Goal: Task Accomplishment & Management: Manage account settings

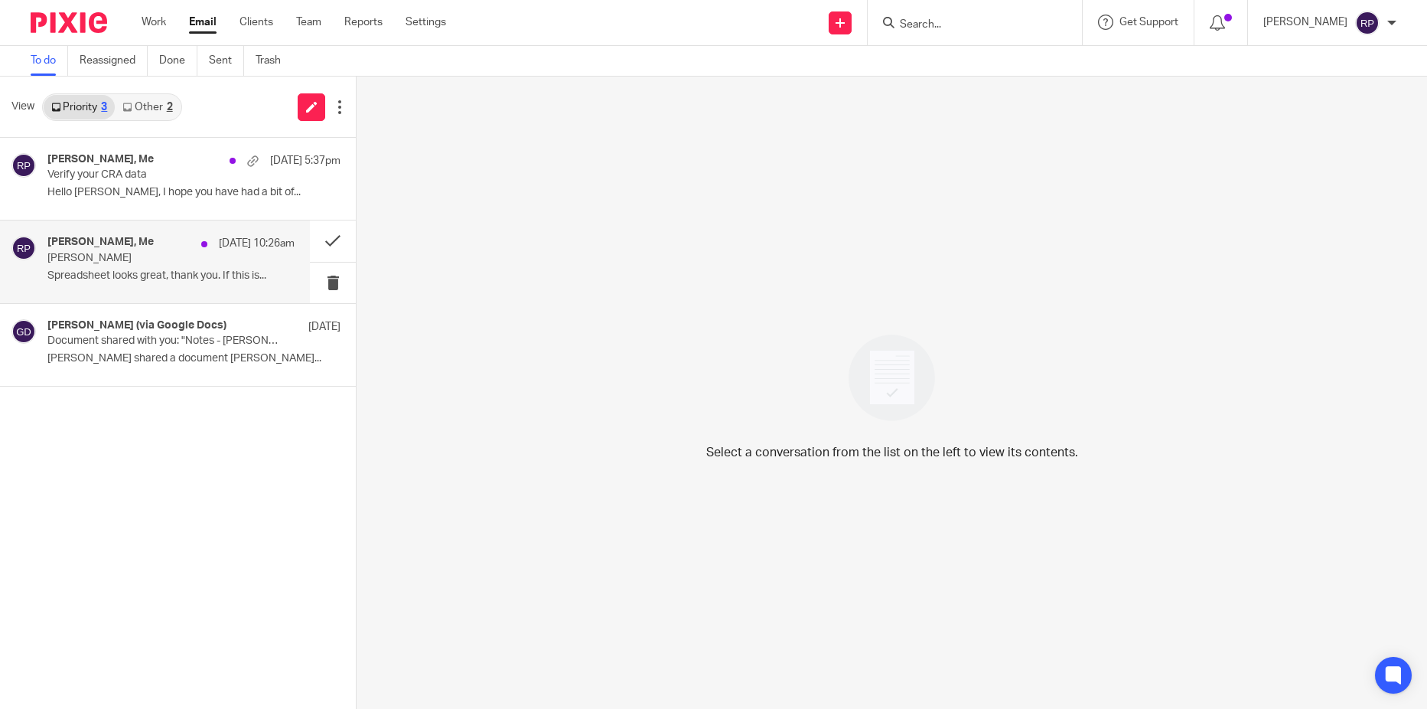
click at [99, 275] on p "Spreadsheet looks great, thank you. If this is..." at bounding box center [170, 275] width 247 height 13
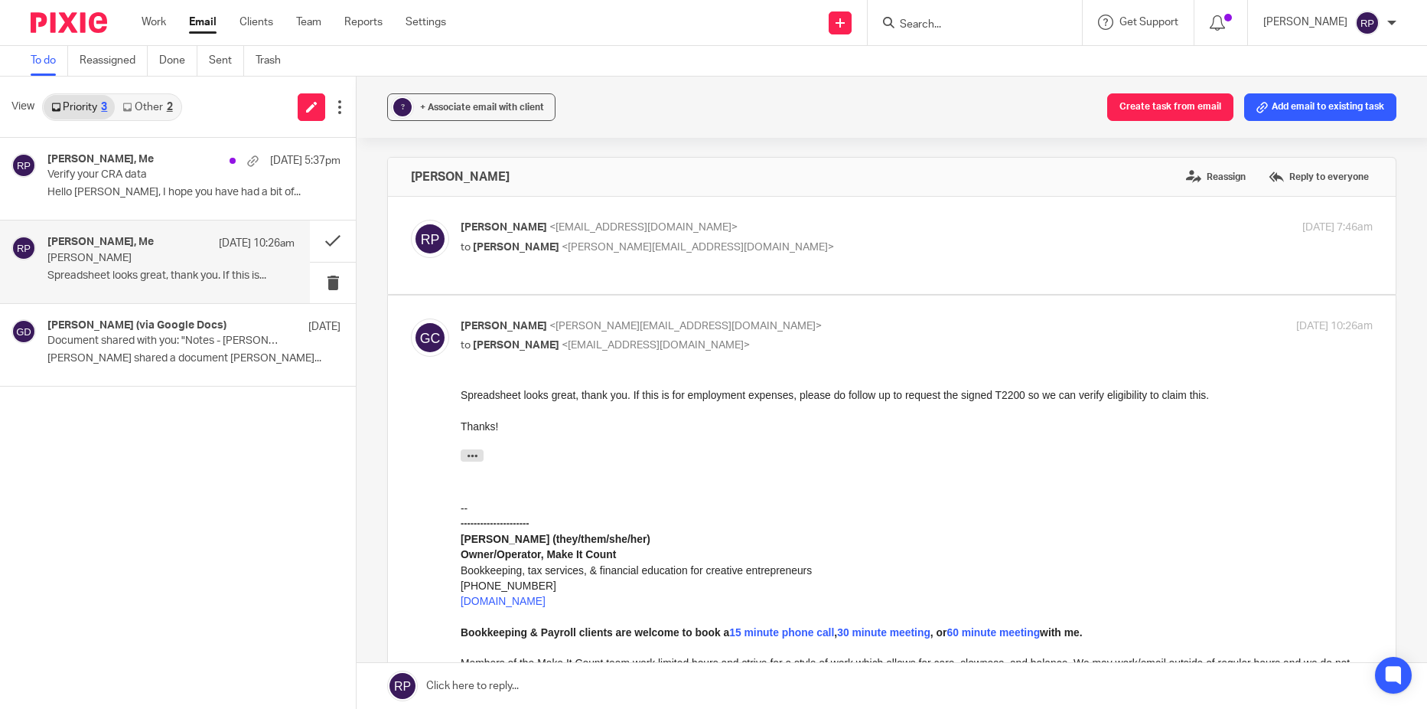
click at [953, 22] on input "Search" at bounding box center [967, 25] width 138 height 14
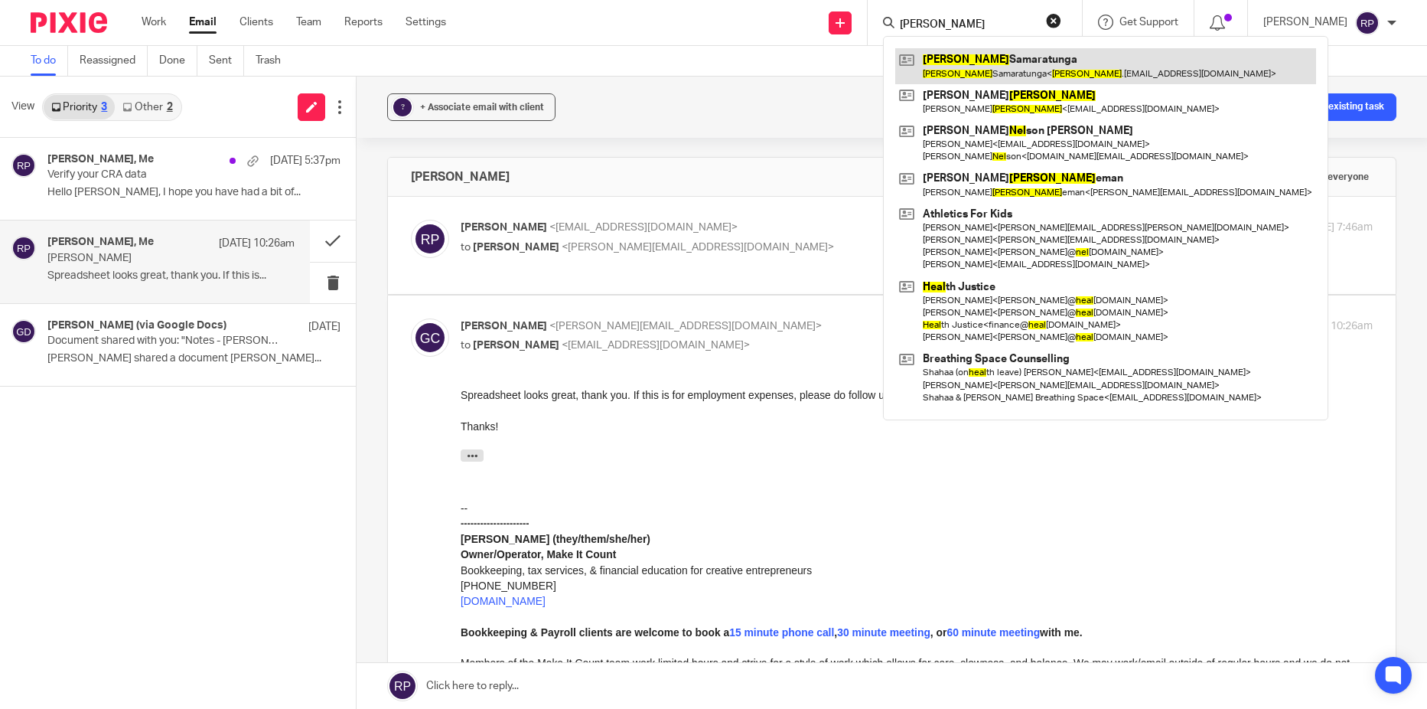
type input "neal"
click at [981, 62] on link at bounding box center [1105, 65] width 421 height 35
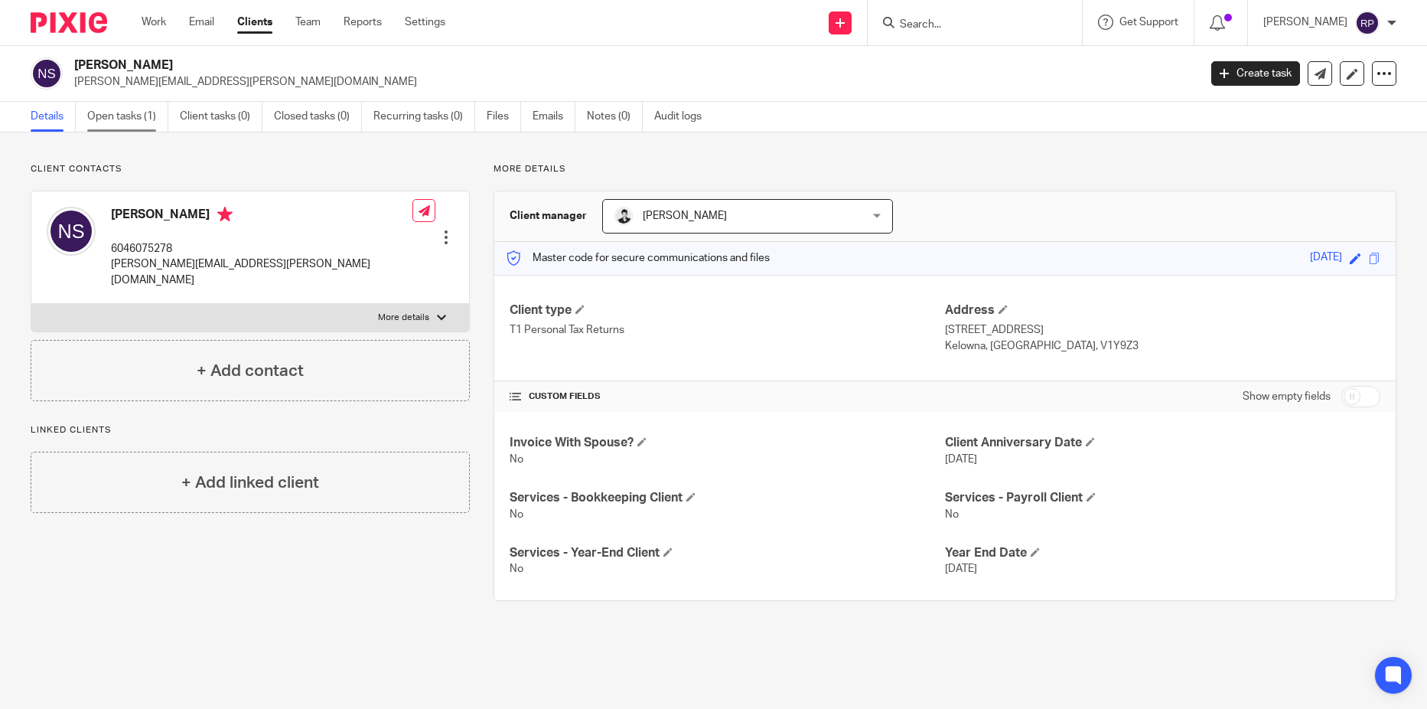
click at [122, 113] on link "Open tasks (1)" at bounding box center [127, 117] width 81 height 30
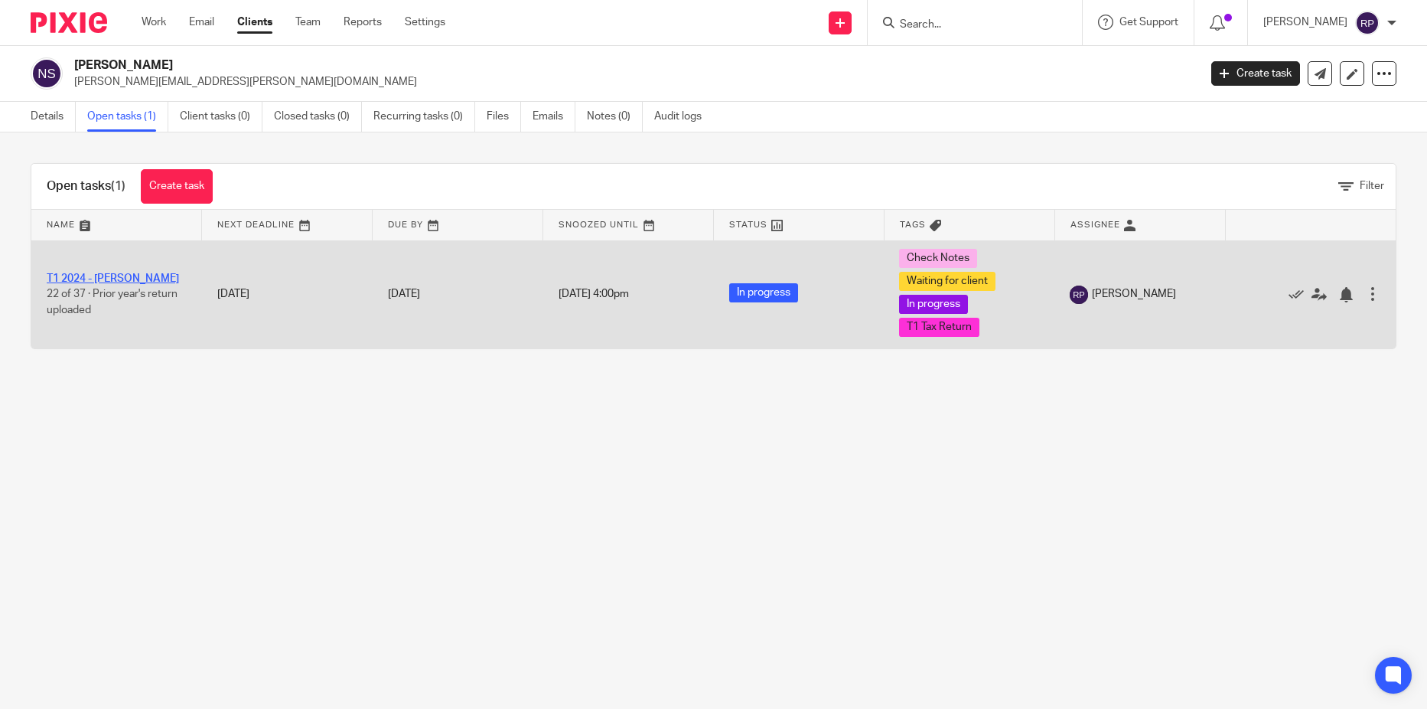
click at [77, 284] on link "T1 2024 - Neal Samaratunga" at bounding box center [113, 278] width 132 height 11
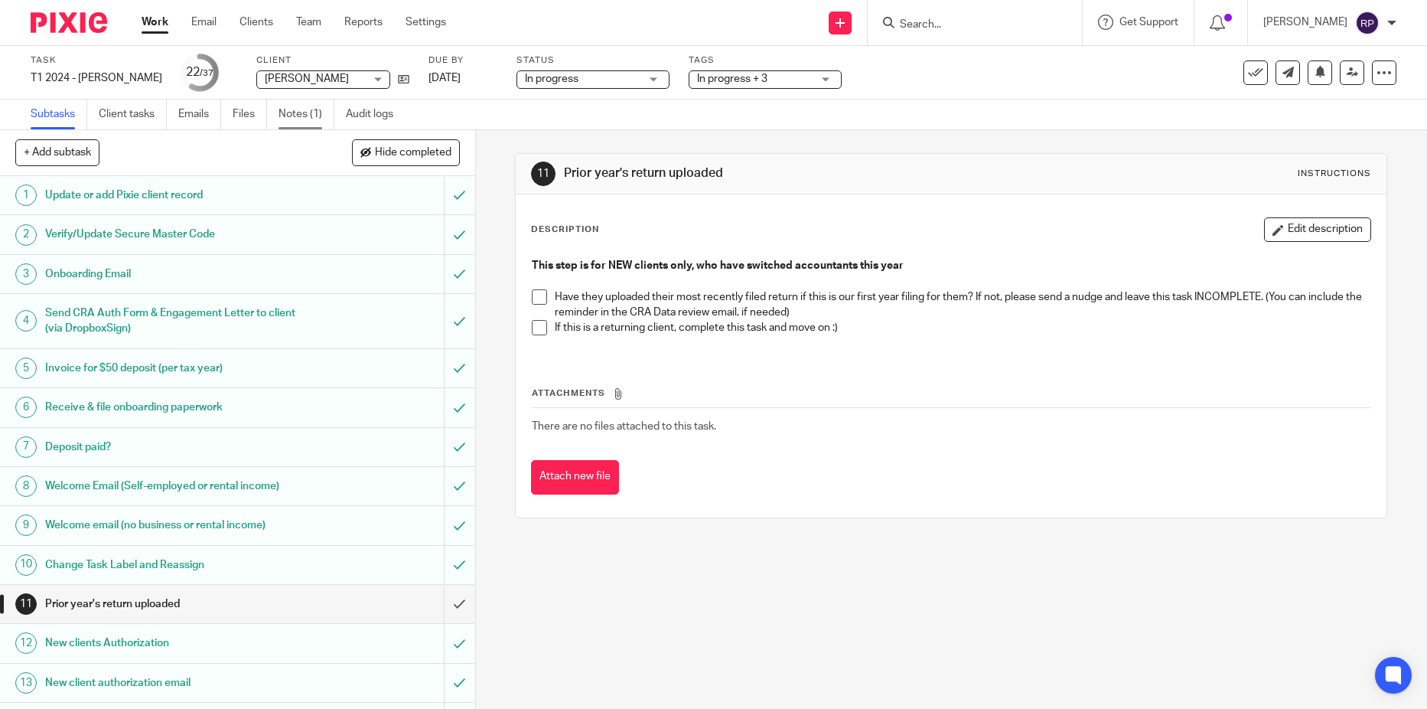
click at [309, 112] on link "Notes (1)" at bounding box center [307, 114] width 56 height 30
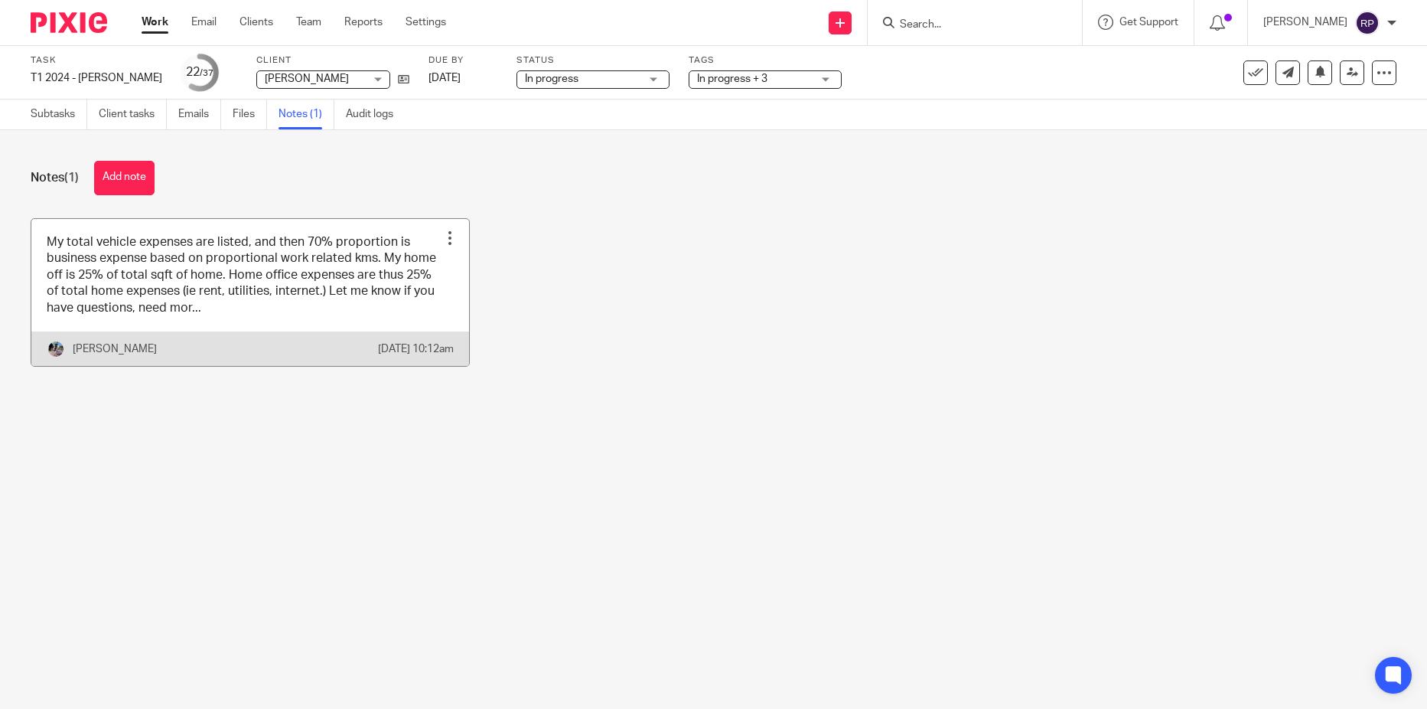
click at [187, 292] on link at bounding box center [250, 292] width 438 height 147
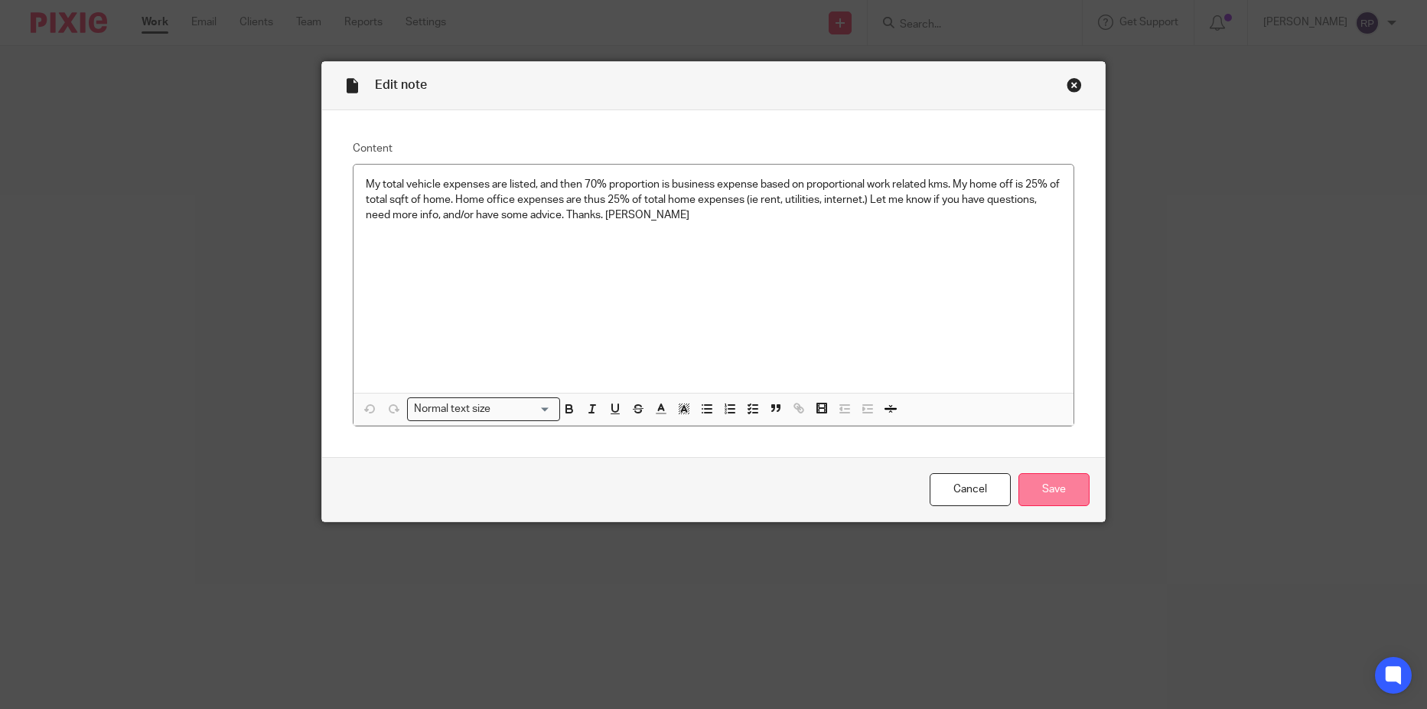
click at [1054, 493] on input "Save" at bounding box center [1053, 489] width 71 height 33
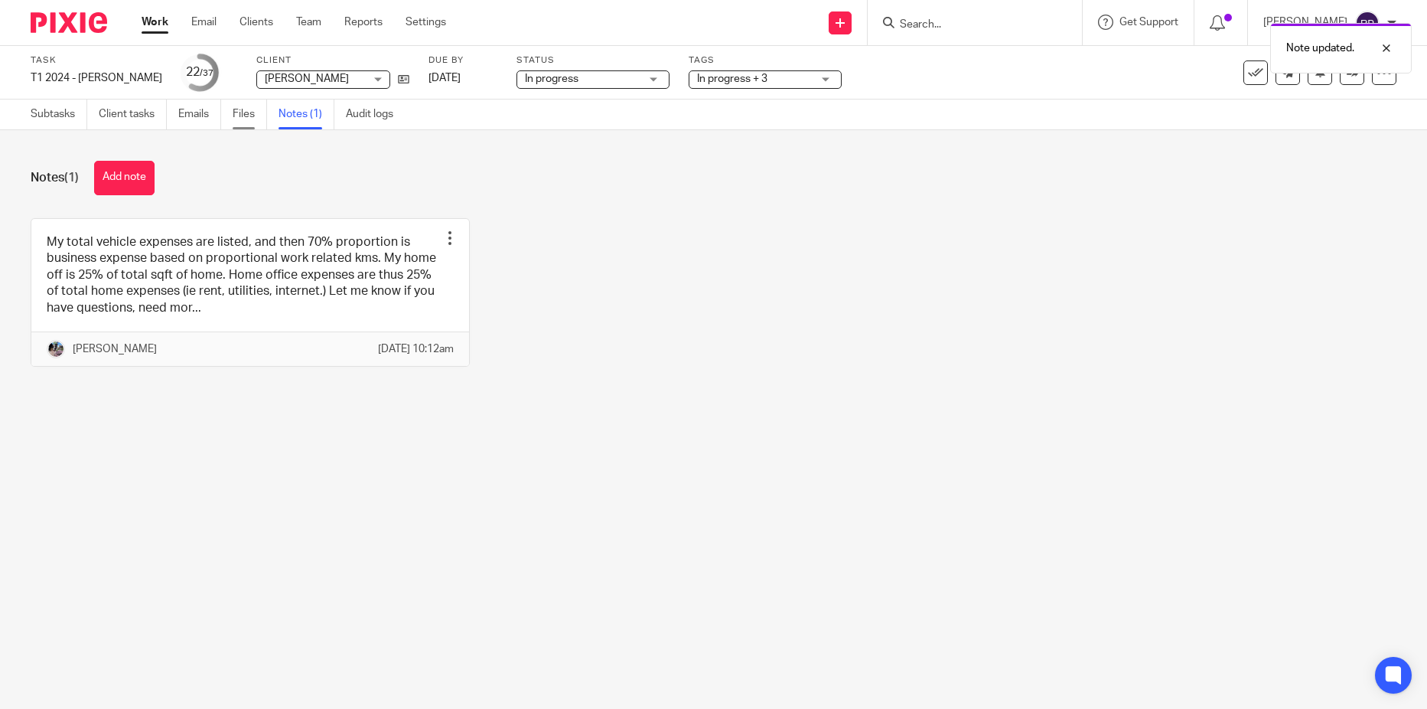
click at [242, 112] on link "Files" at bounding box center [250, 114] width 34 height 30
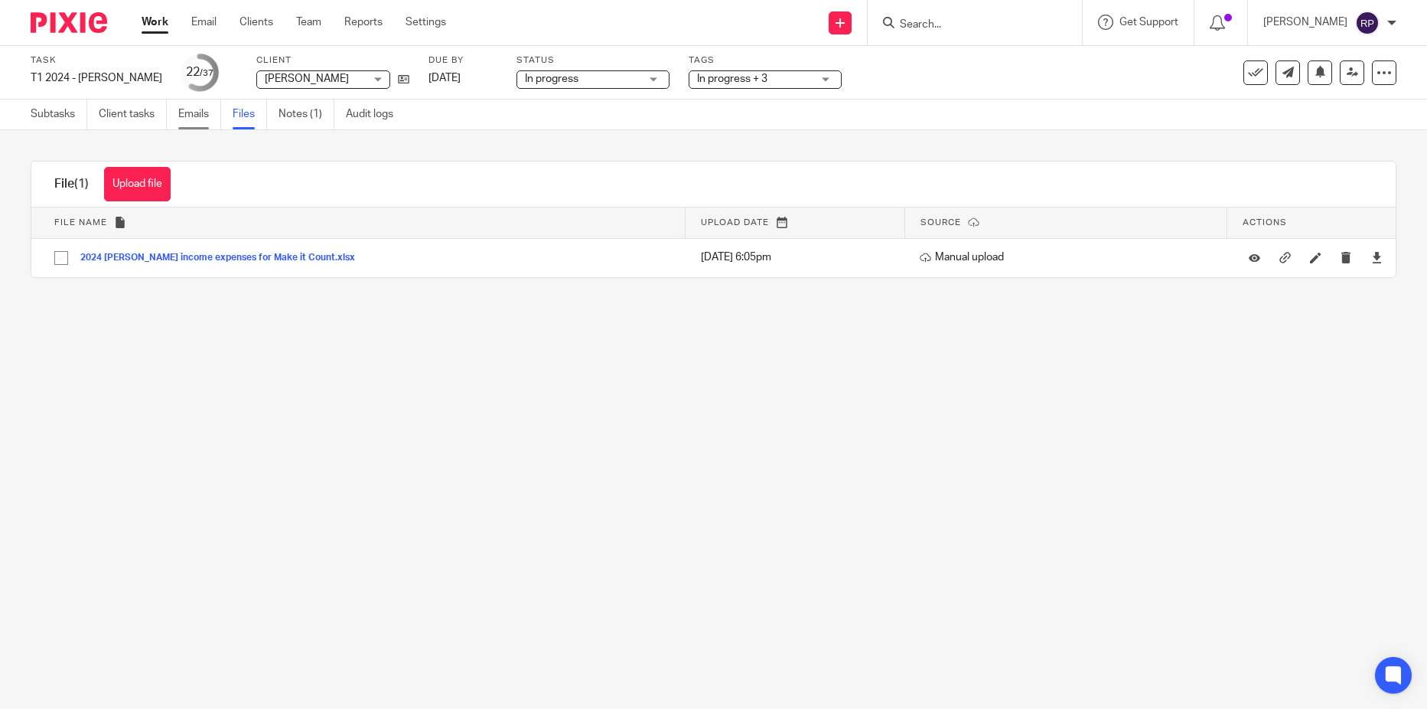
click at [191, 117] on link "Emails" at bounding box center [199, 114] width 43 height 30
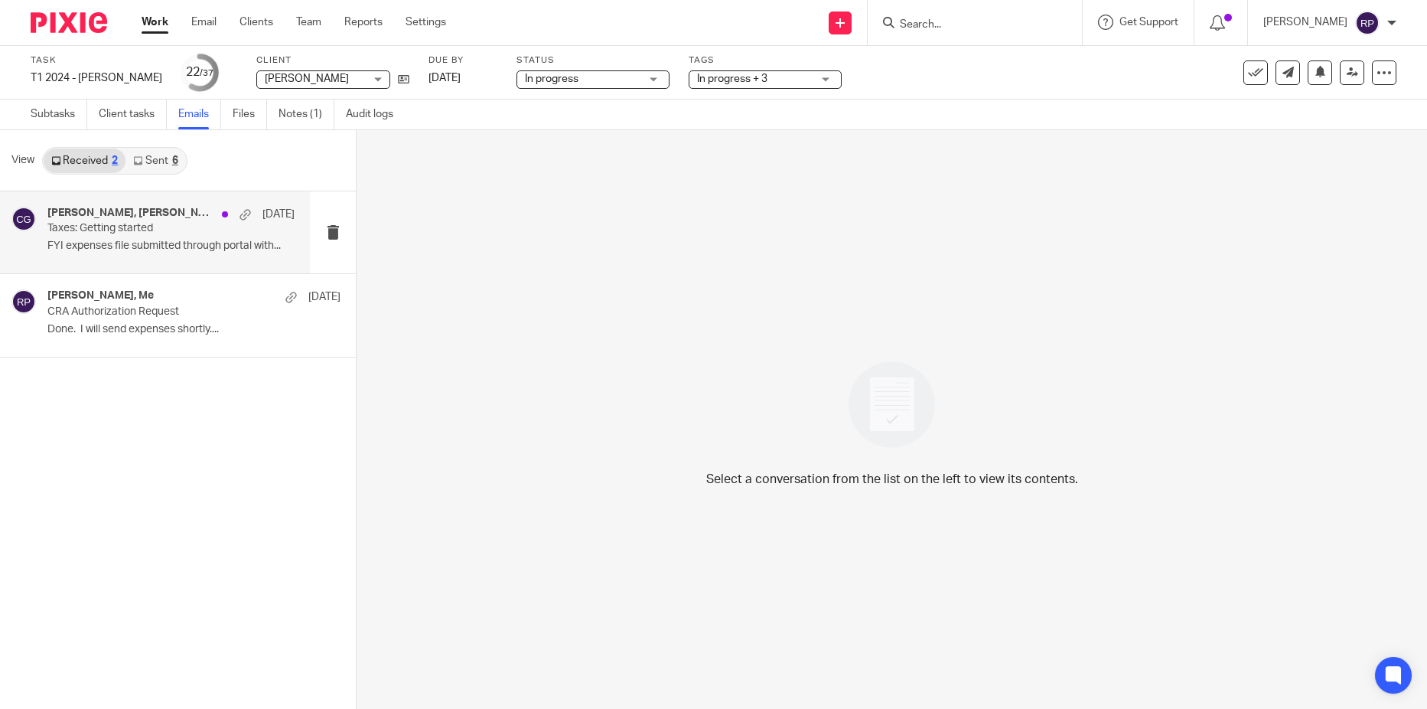
click at [150, 246] on p "FYI expenses file submitted through portal with..." at bounding box center [170, 245] width 247 height 13
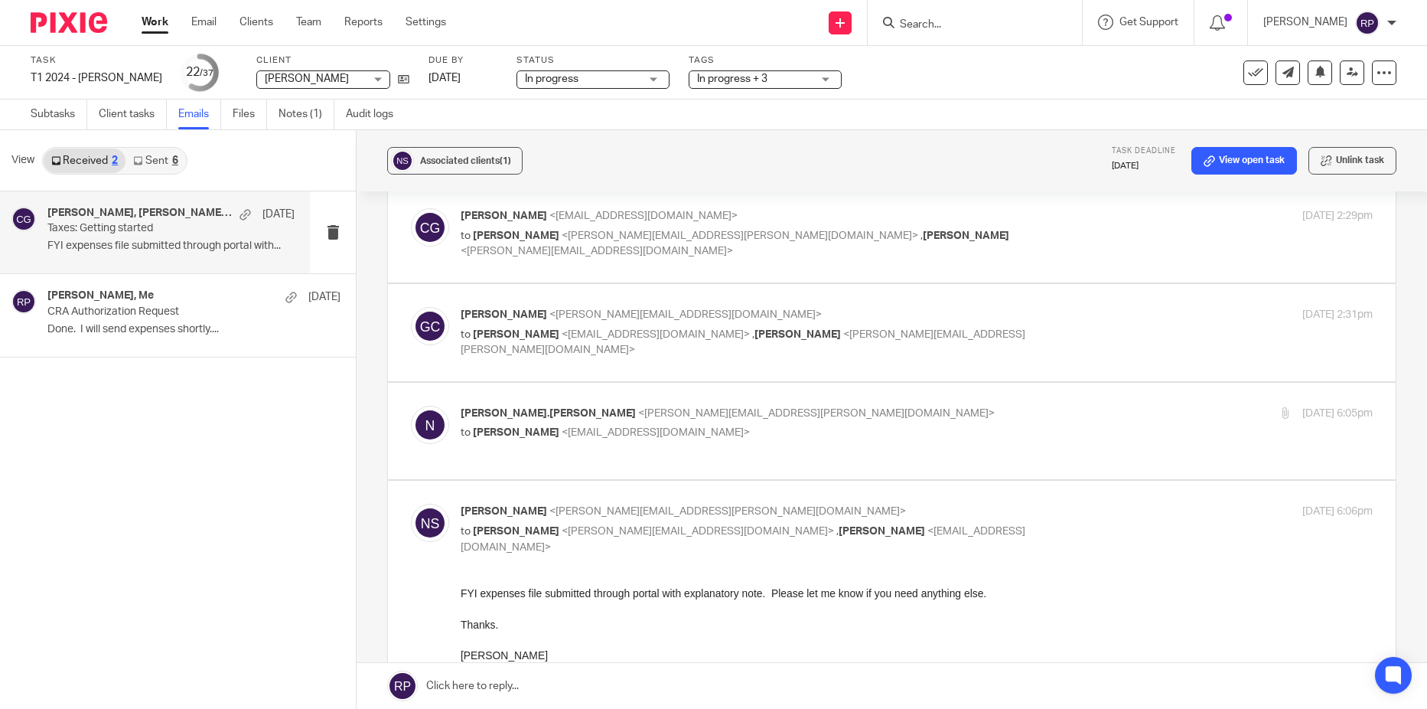
scroll to position [383, 0]
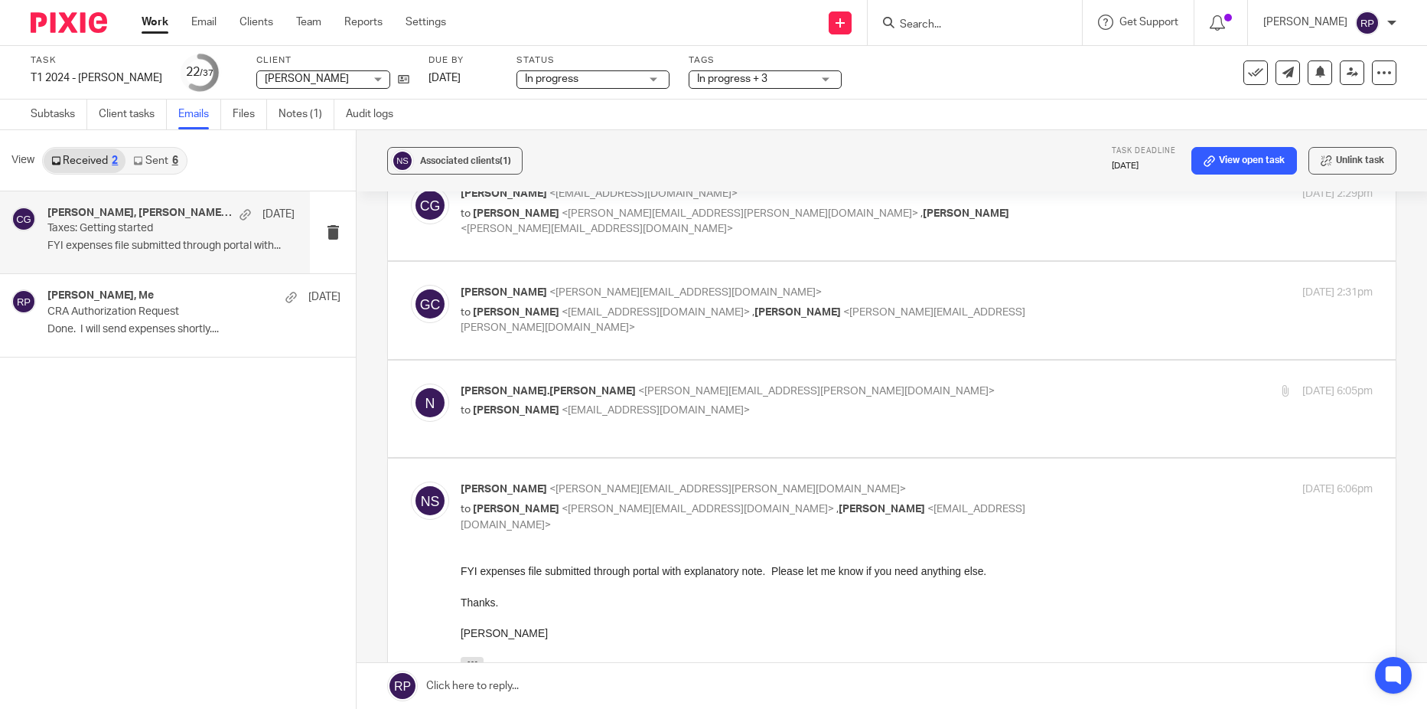
click at [611, 694] on link at bounding box center [892, 686] width 1070 height 46
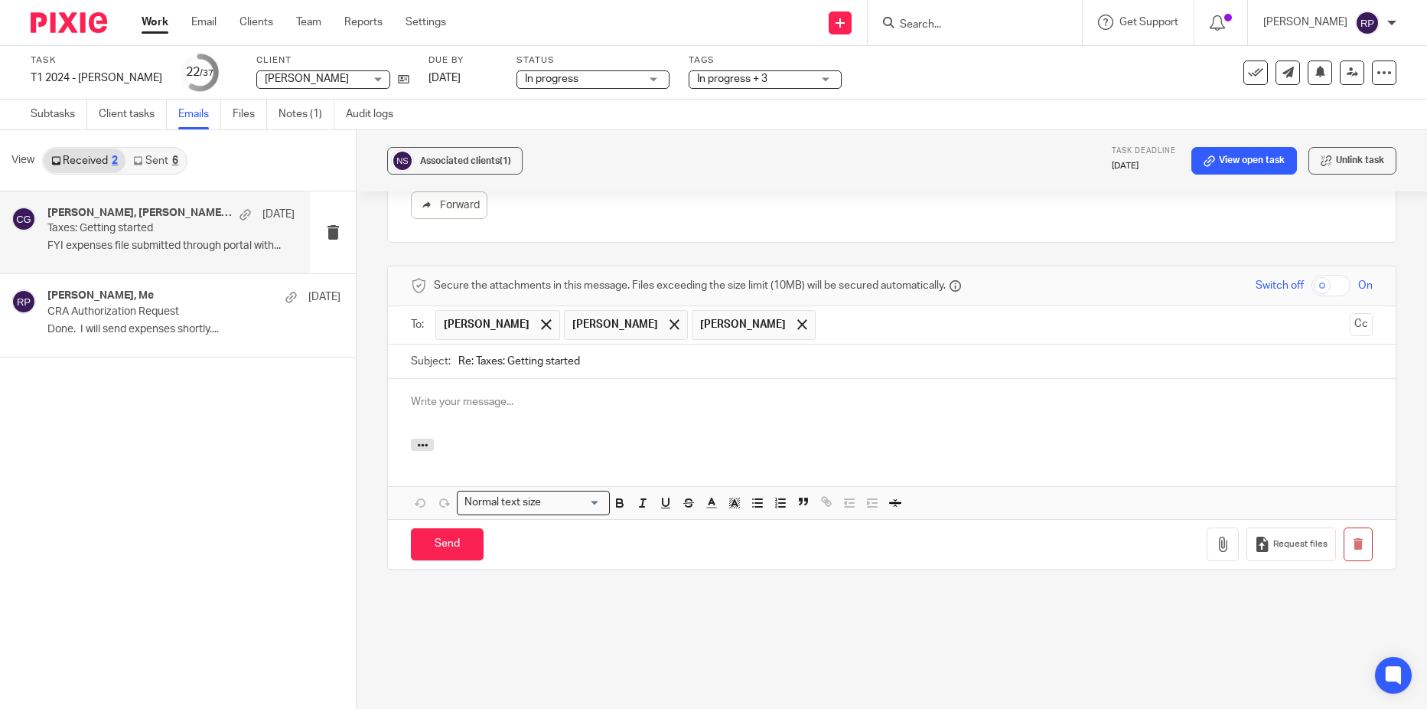
scroll to position [0, 0]
click at [541, 329] on span at bounding box center [546, 324] width 10 height 10
click at [666, 324] on div at bounding box center [675, 324] width 18 height 23
click at [461, 394] on p at bounding box center [892, 401] width 962 height 15
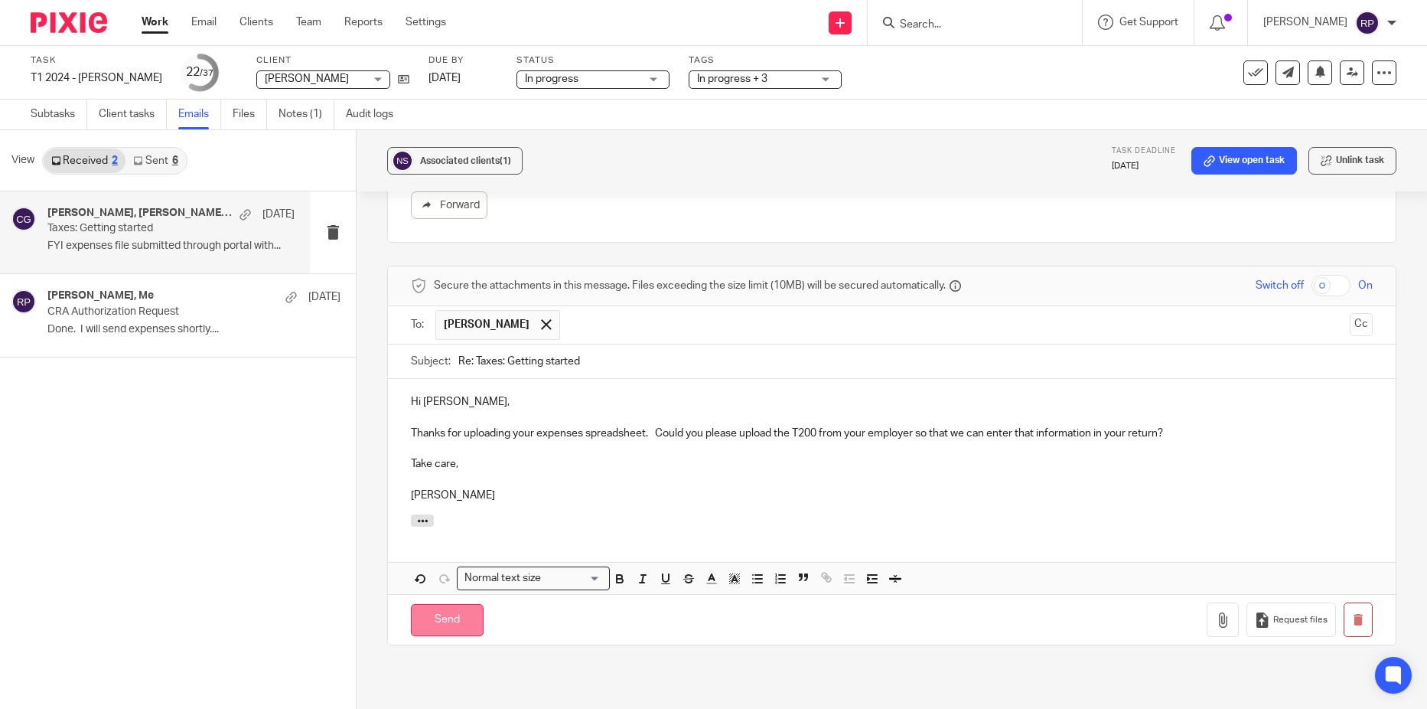
click at [427, 632] on input "Send" at bounding box center [447, 620] width 73 height 33
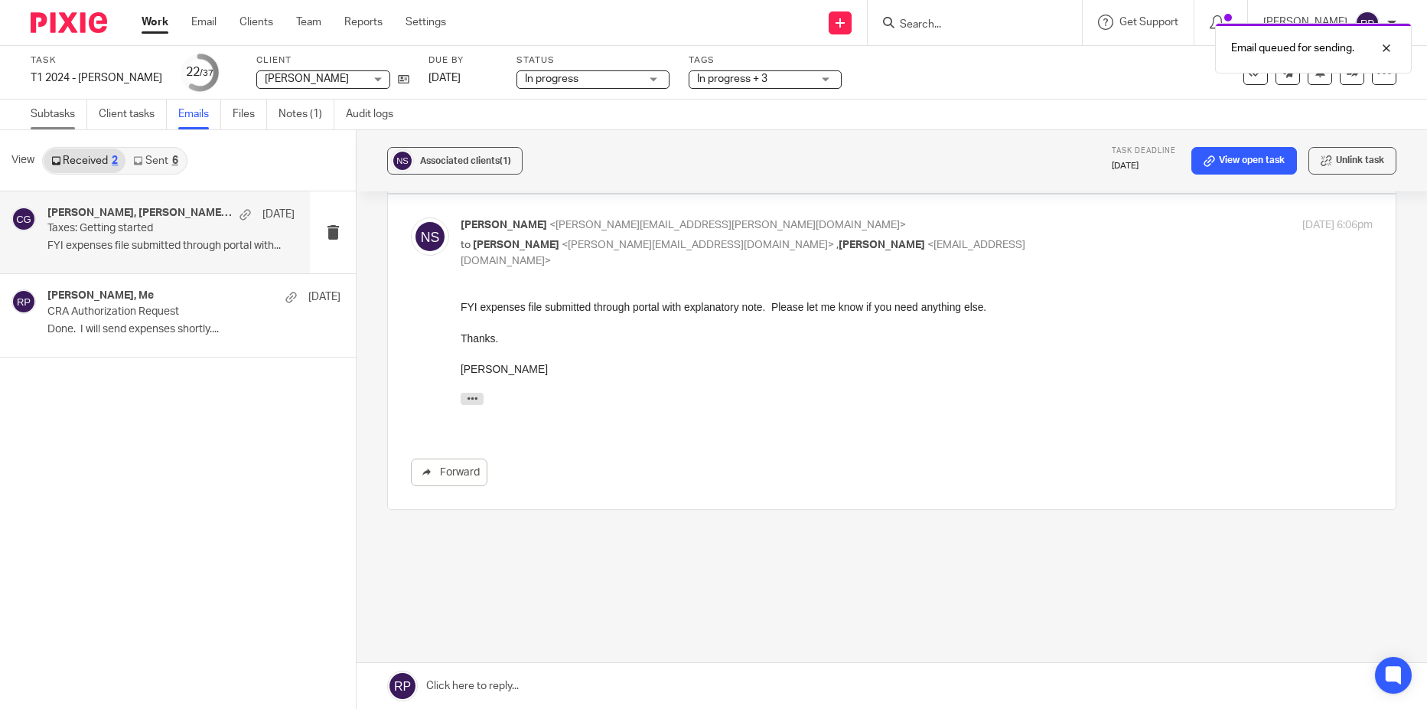
click at [39, 116] on link "Subtasks" at bounding box center [59, 114] width 57 height 30
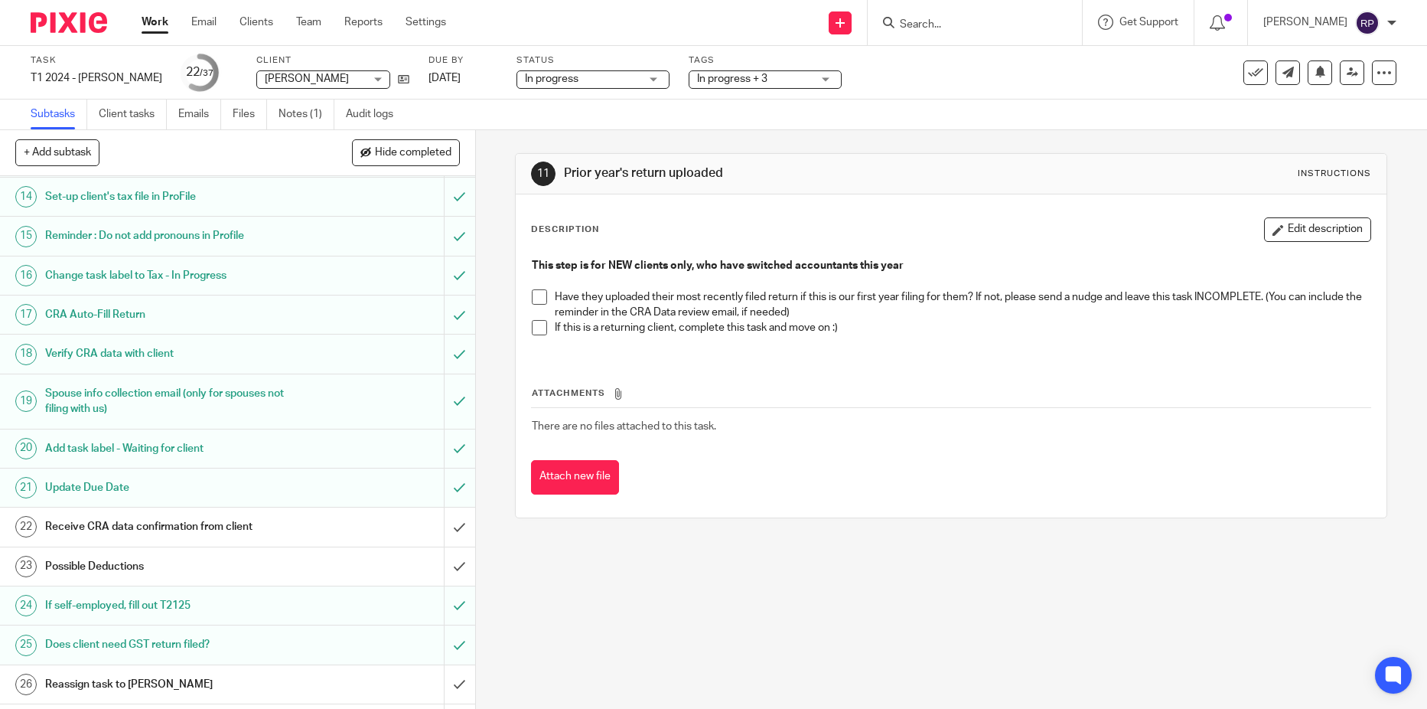
scroll to position [612, 0]
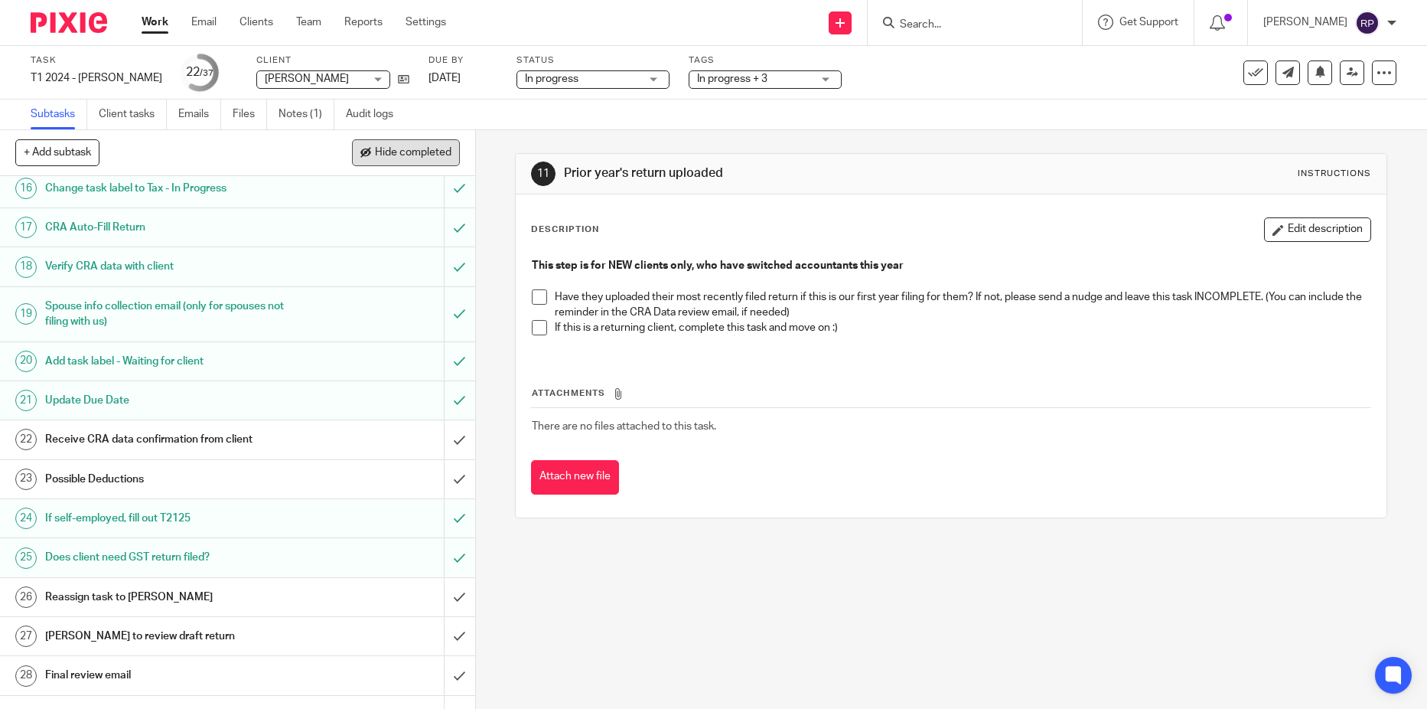
click at [365, 156] on span at bounding box center [365, 153] width 11 height 11
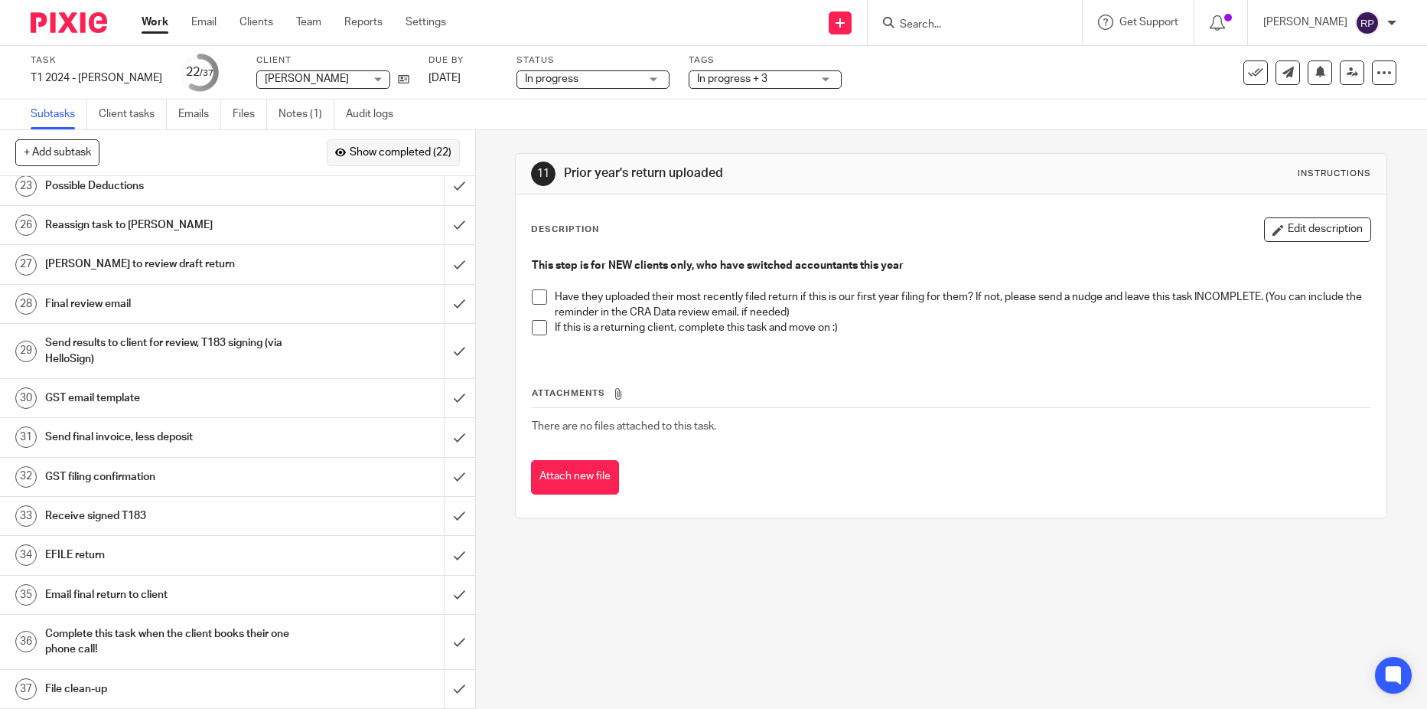
scroll to position [0, 0]
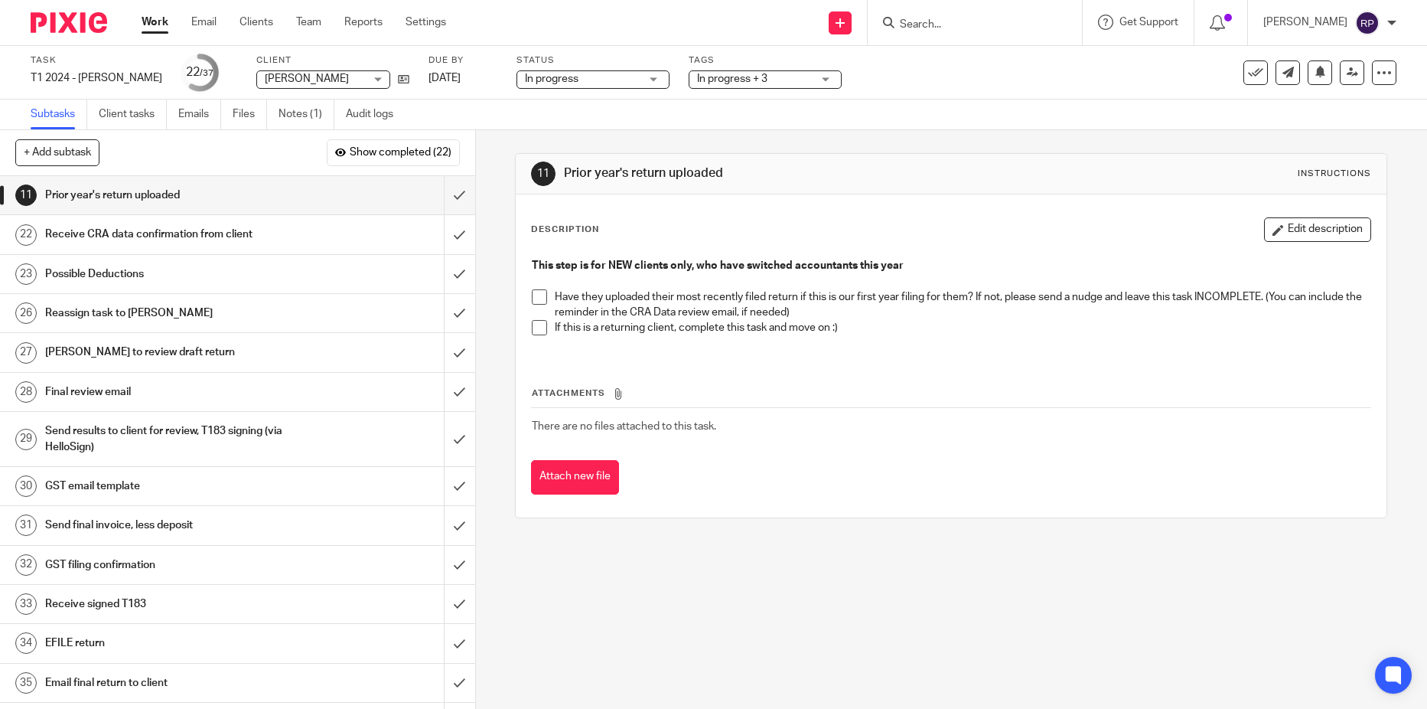
click at [284, 239] on h1 "Receive CRA data confirmation from client" at bounding box center [173, 234] width 256 height 23
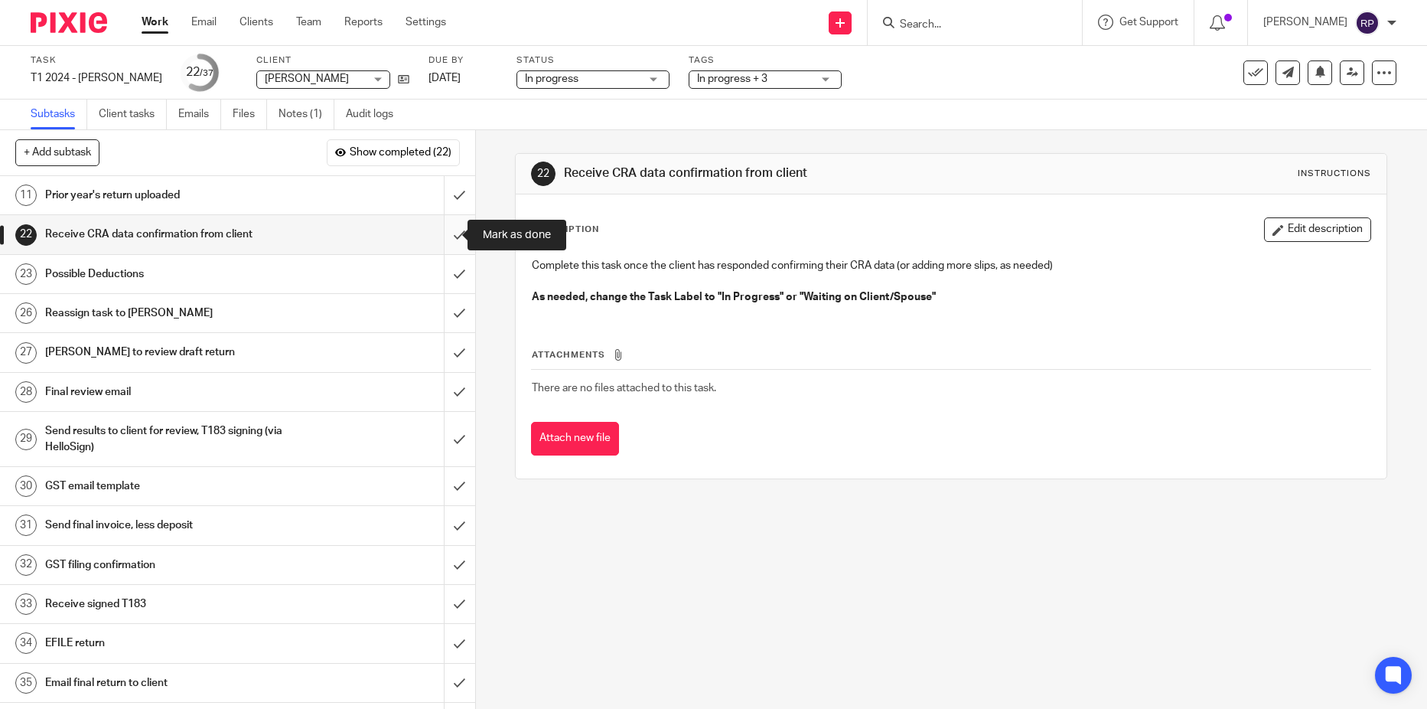
click at [440, 230] on input "submit" at bounding box center [237, 234] width 475 height 38
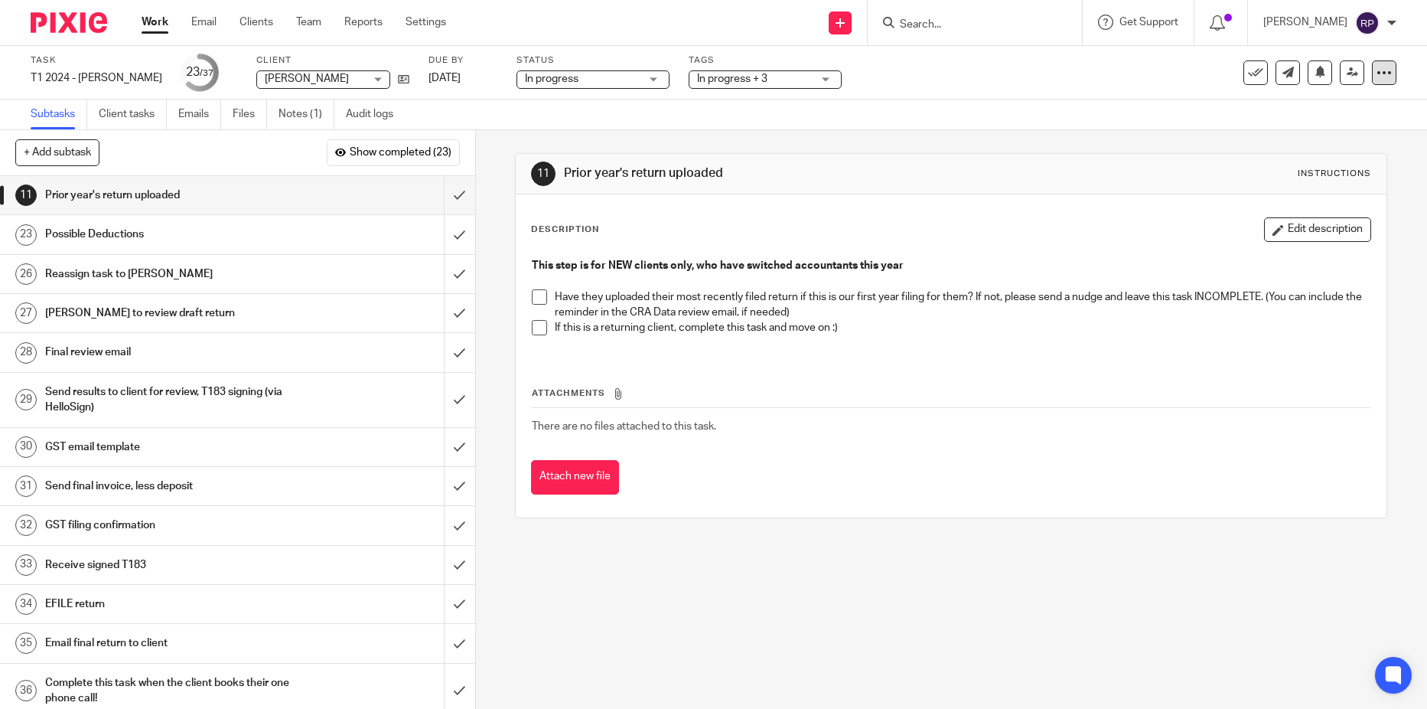
click at [1377, 74] on icon at bounding box center [1384, 72] width 15 height 15
click at [1314, 134] on link "Advanced task editor" at bounding box center [1325, 134] width 101 height 11
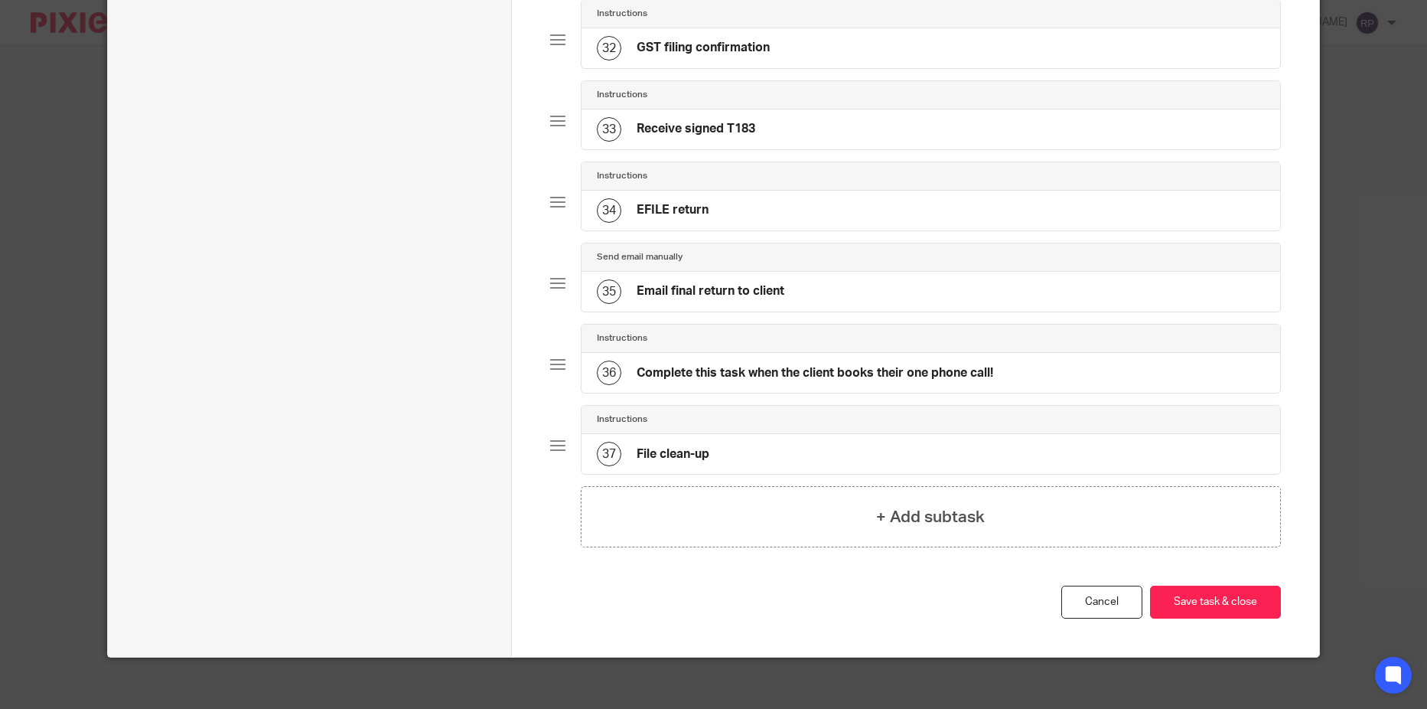
scroll to position [2705, 0]
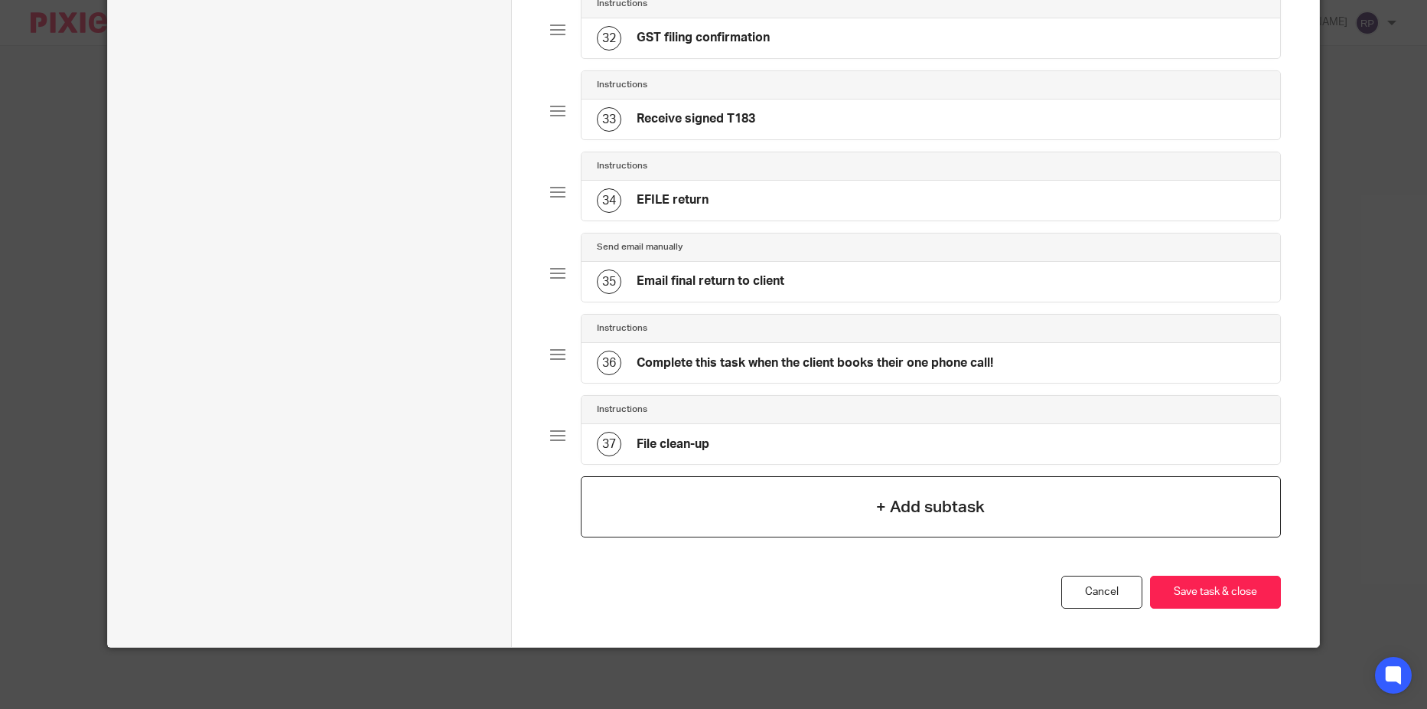
click at [933, 518] on h4 "+ Add subtask" at bounding box center [930, 507] width 109 height 24
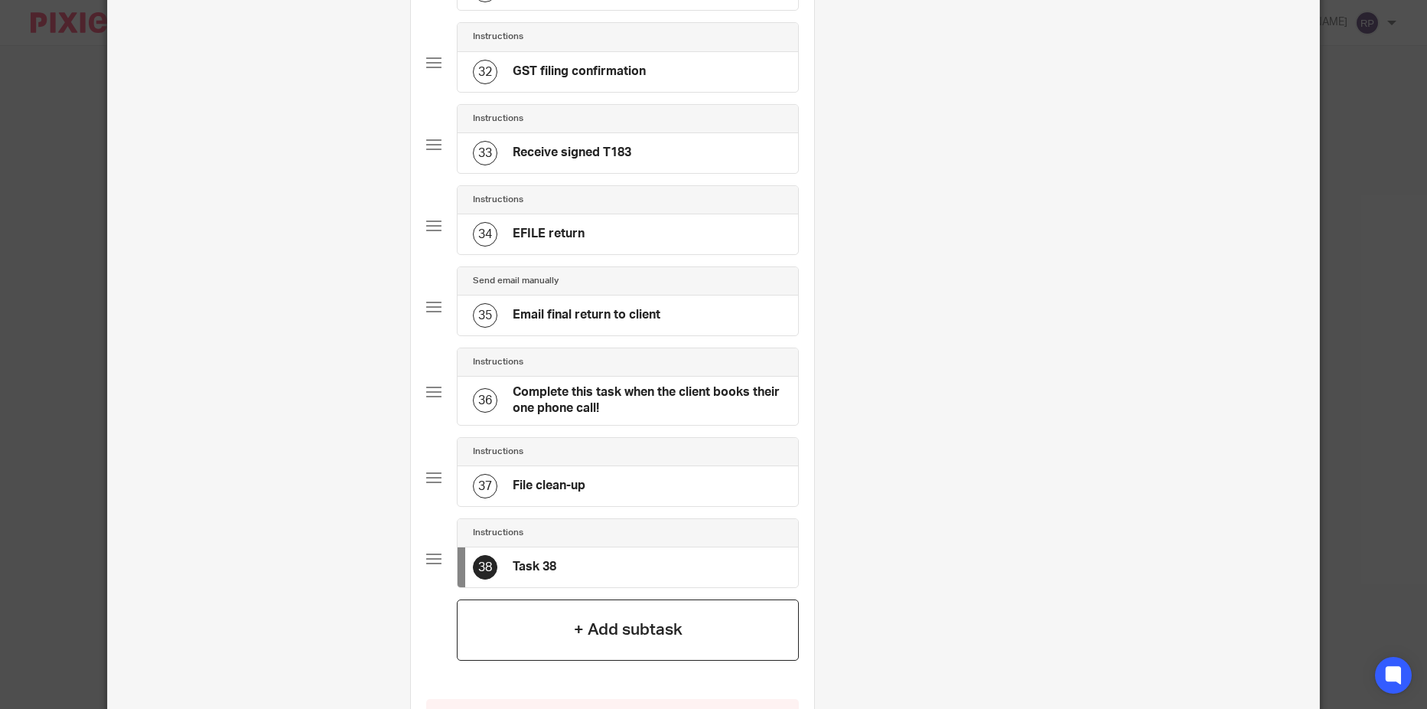
scroll to position [0, 0]
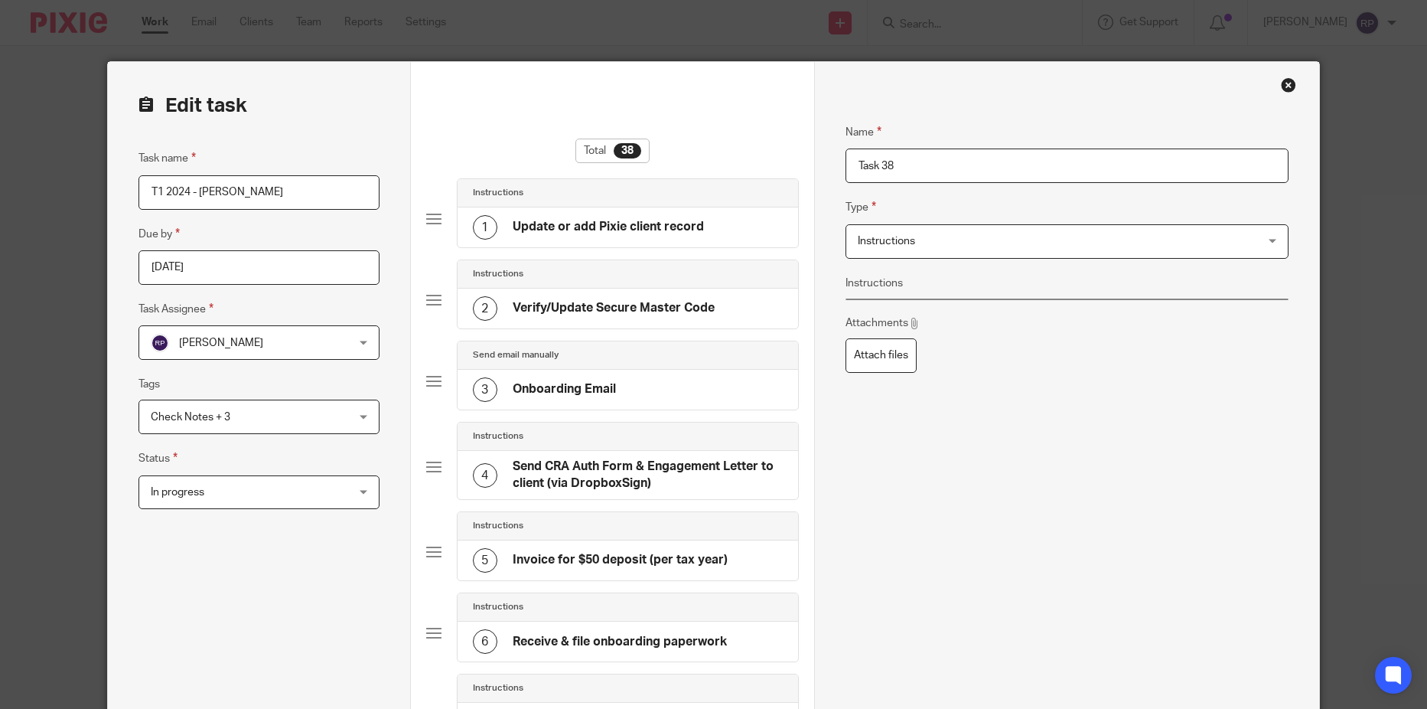
drag, startPoint x: 911, startPoint y: 168, endPoint x: 771, endPoint y: 174, distance: 140.2
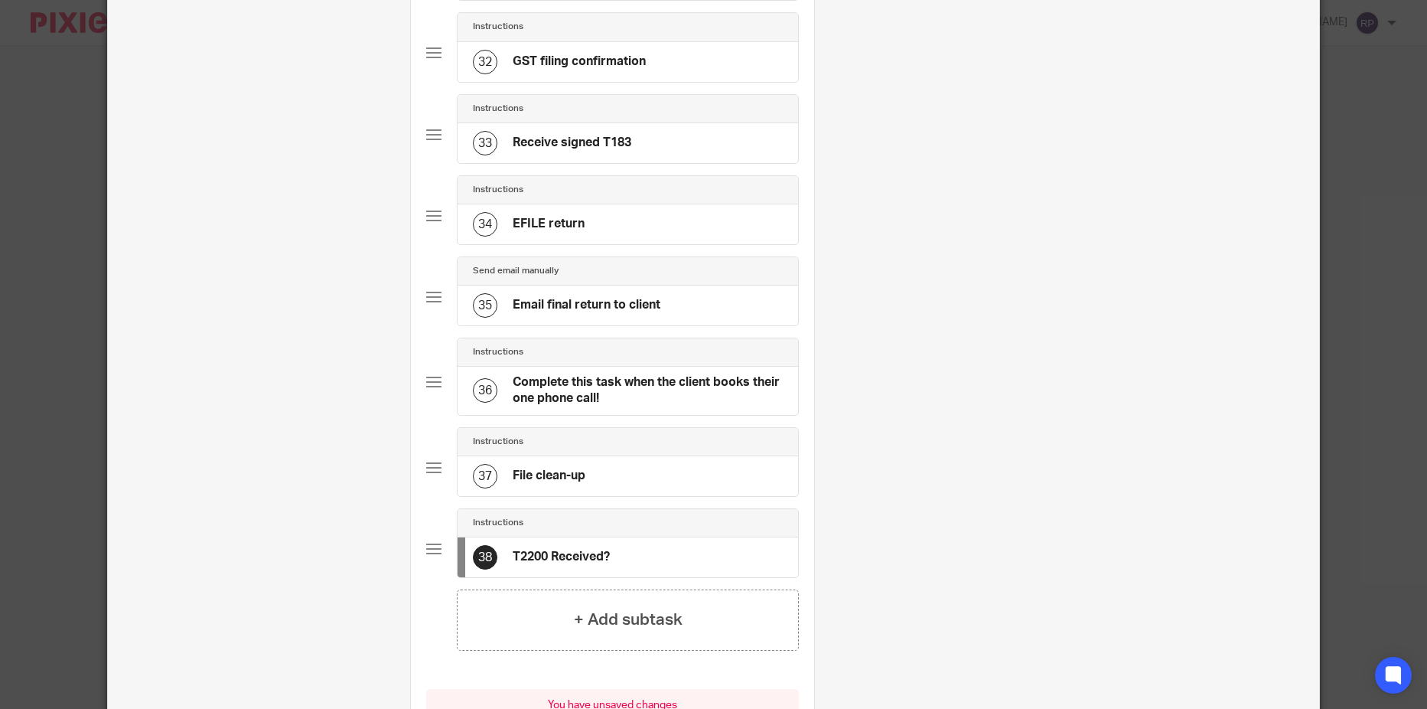
scroll to position [2876, 0]
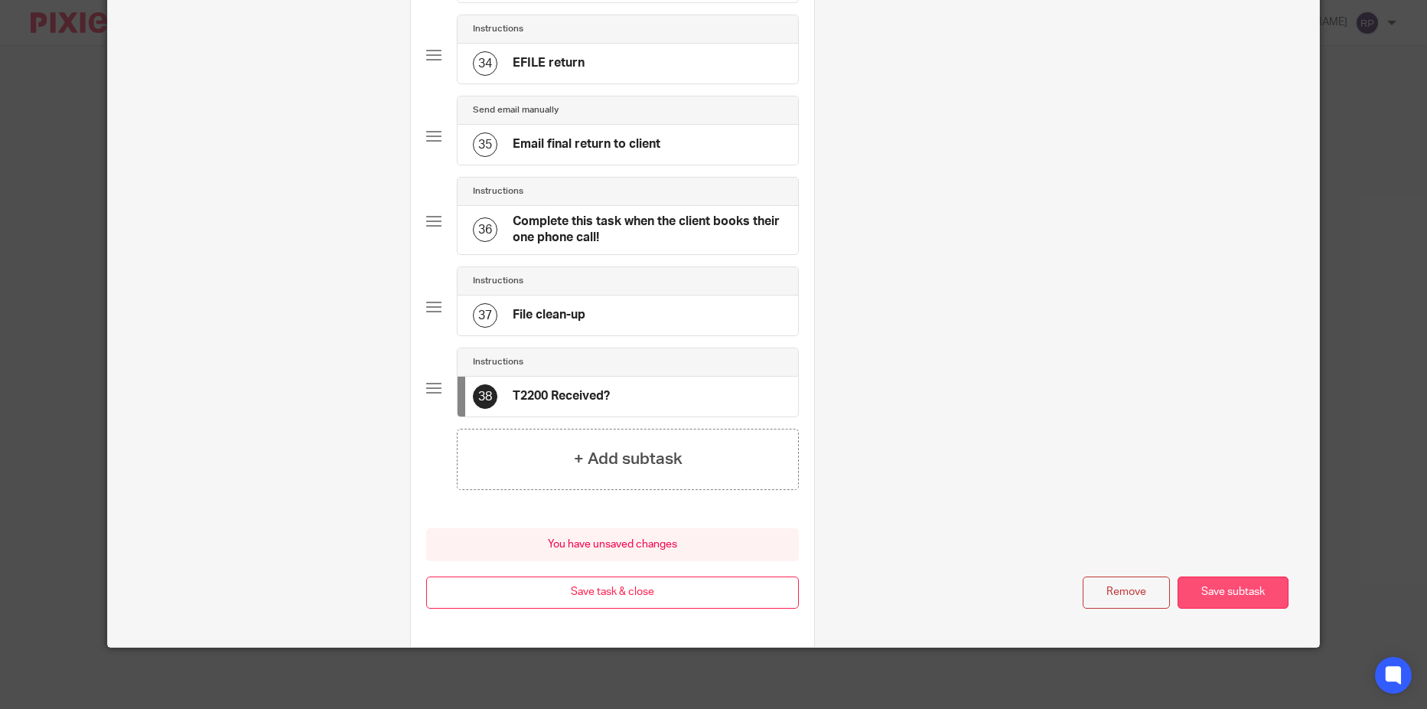
type input "T2200 Received?"
click at [1231, 598] on button "Save subtask" at bounding box center [1233, 592] width 111 height 33
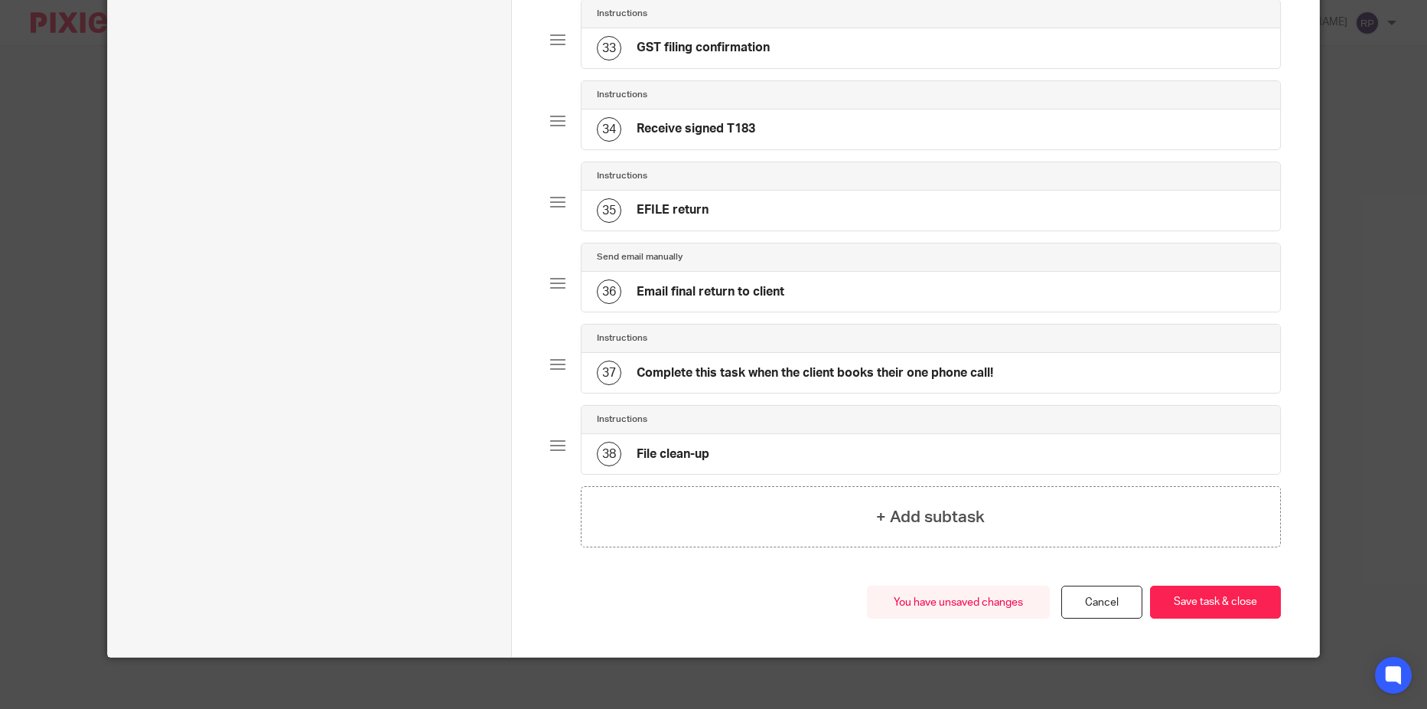
scroll to position [2786, 0]
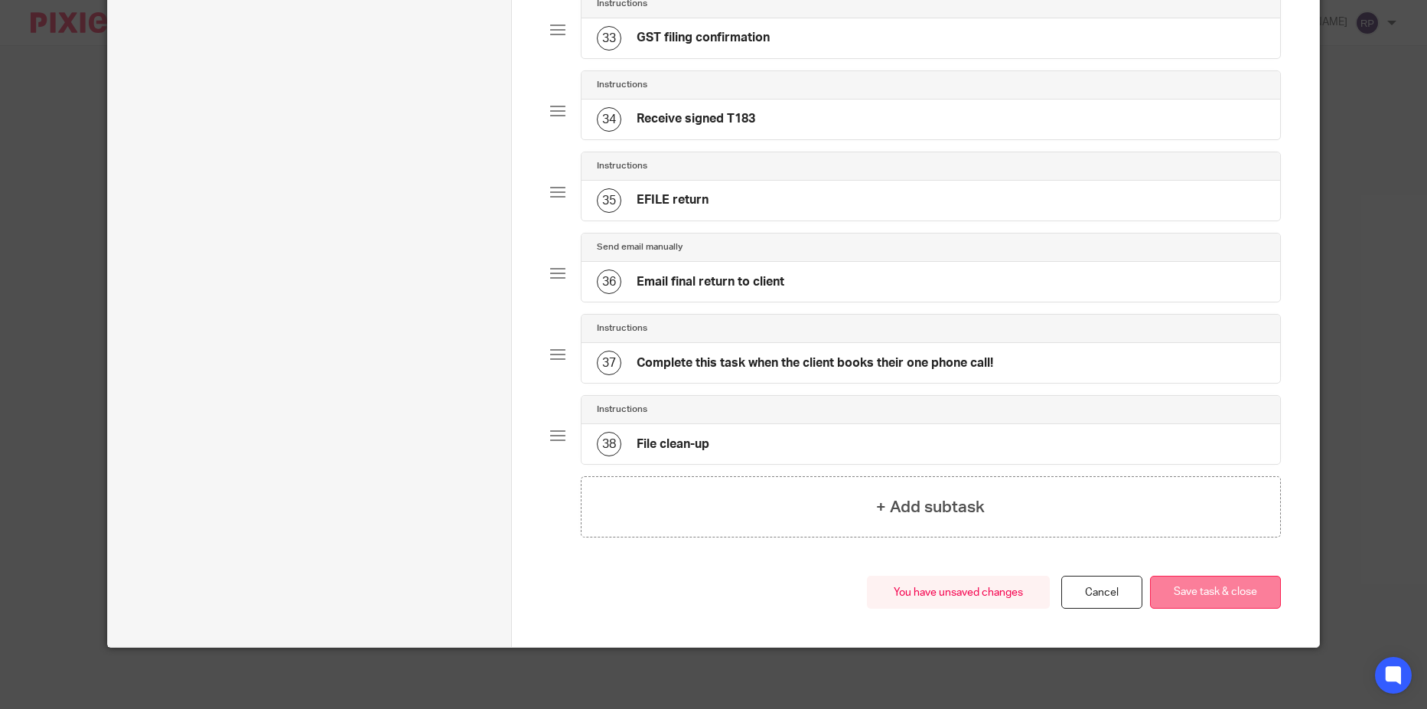
click at [1247, 594] on button "Save task & close" at bounding box center [1215, 591] width 131 height 33
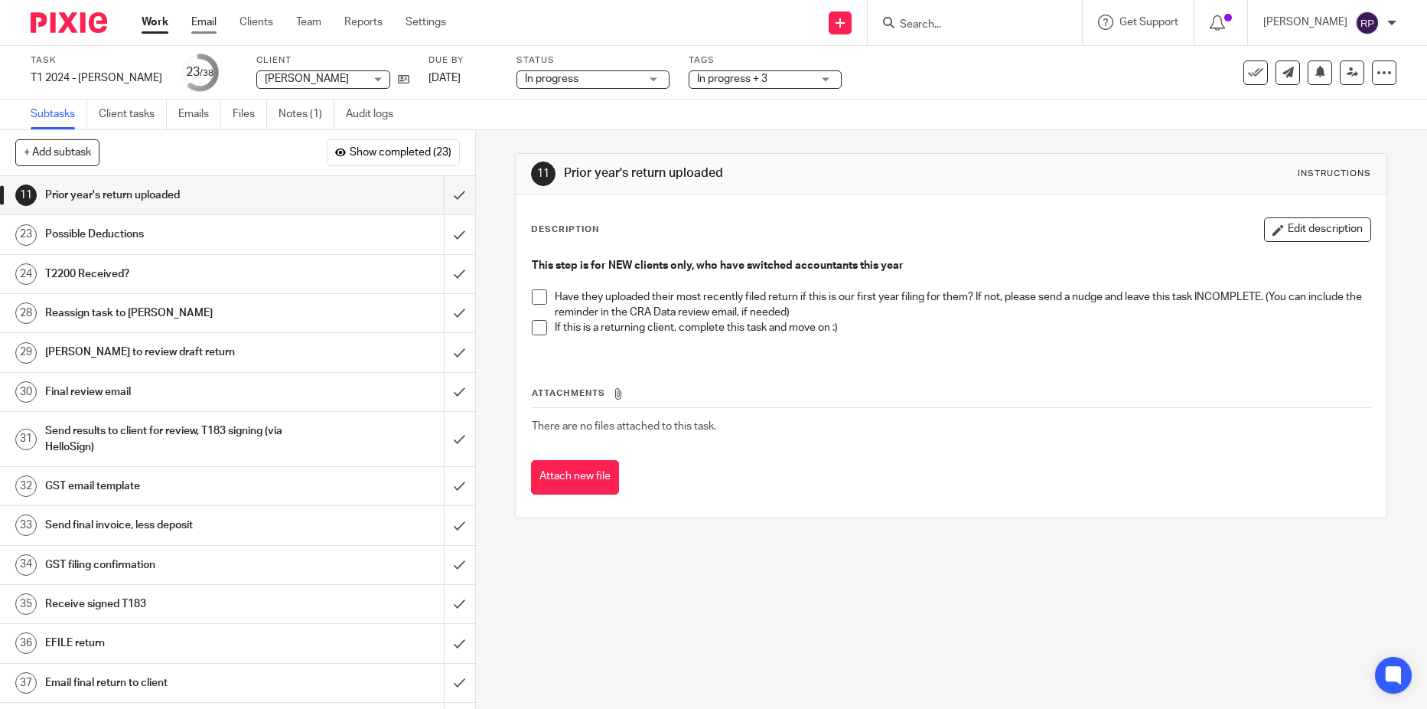
click at [209, 23] on link "Email" at bounding box center [203, 22] width 25 height 15
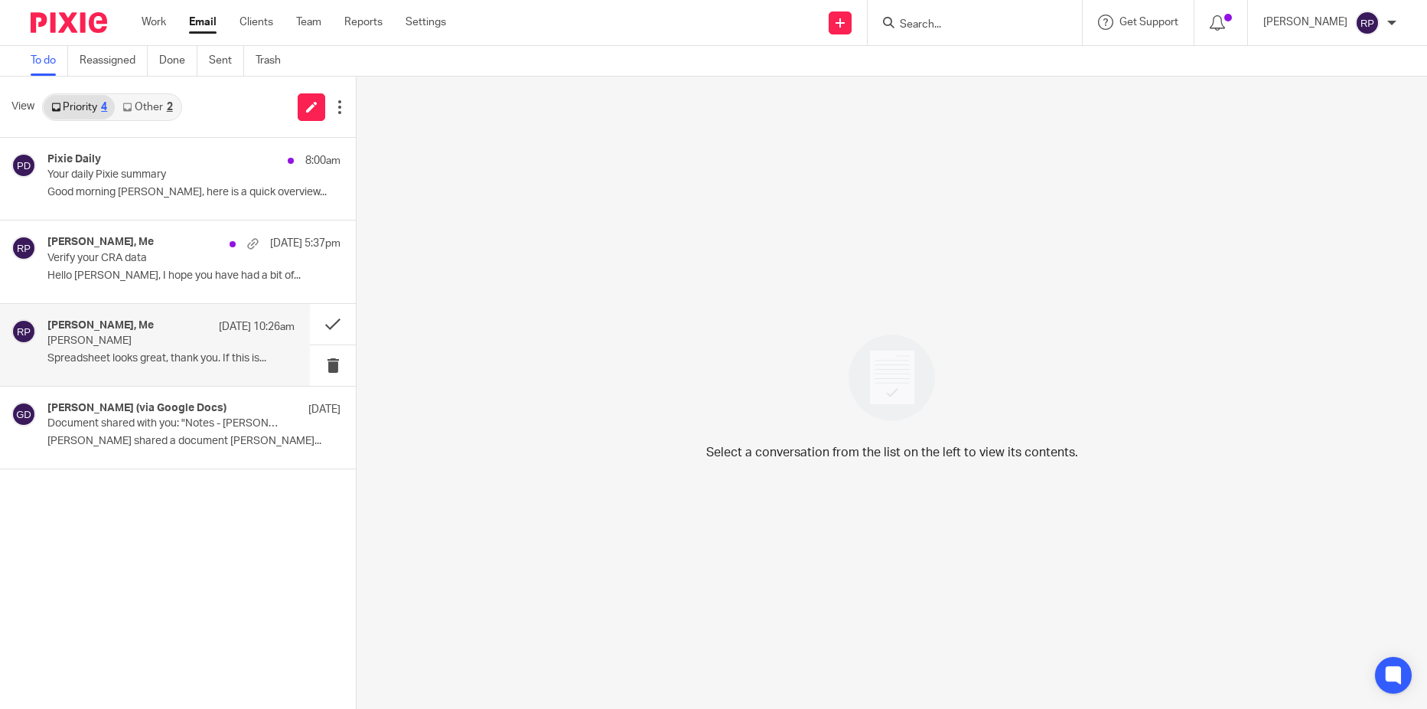
click at [163, 373] on div "Gillian Cofsky, Me Aug 14 10:26am Neal Samaratunga Spreadsheet looks great, tha…" at bounding box center [155, 345] width 310 height 82
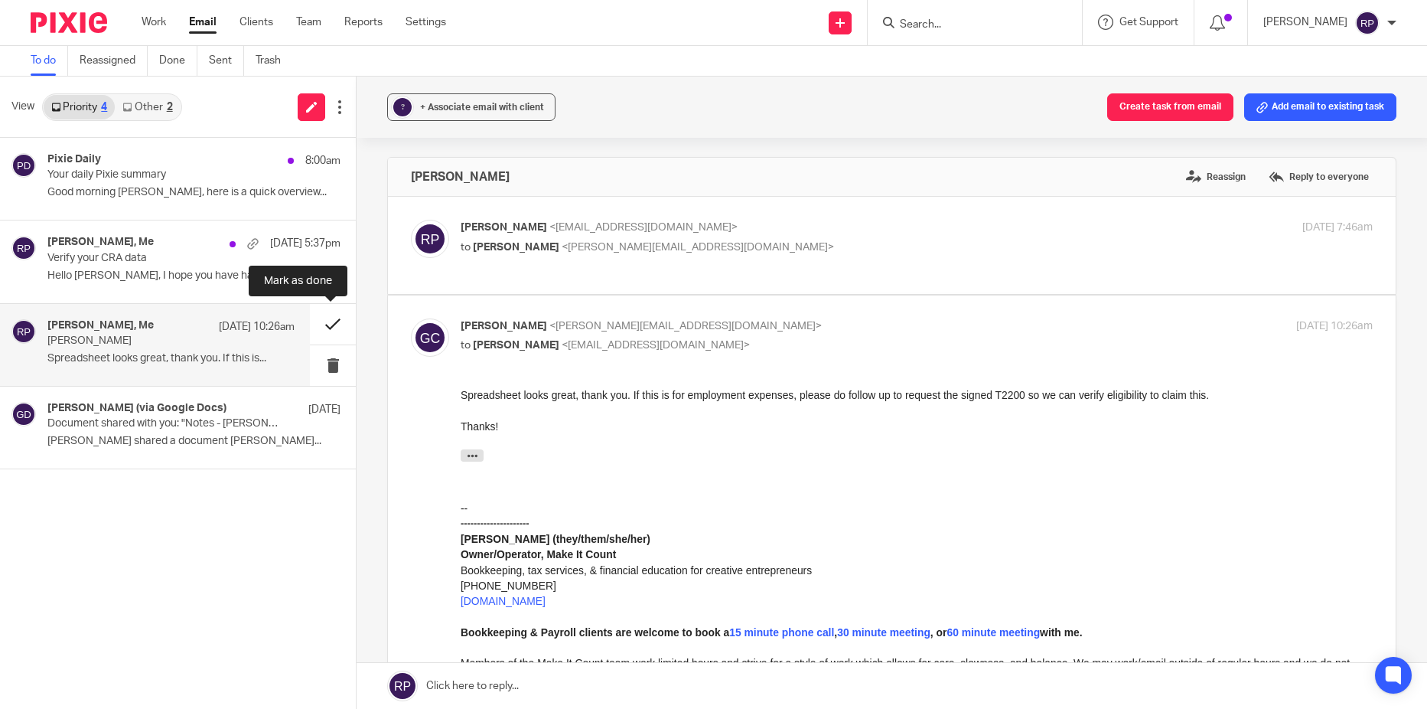
click at [326, 325] on button at bounding box center [333, 324] width 46 height 41
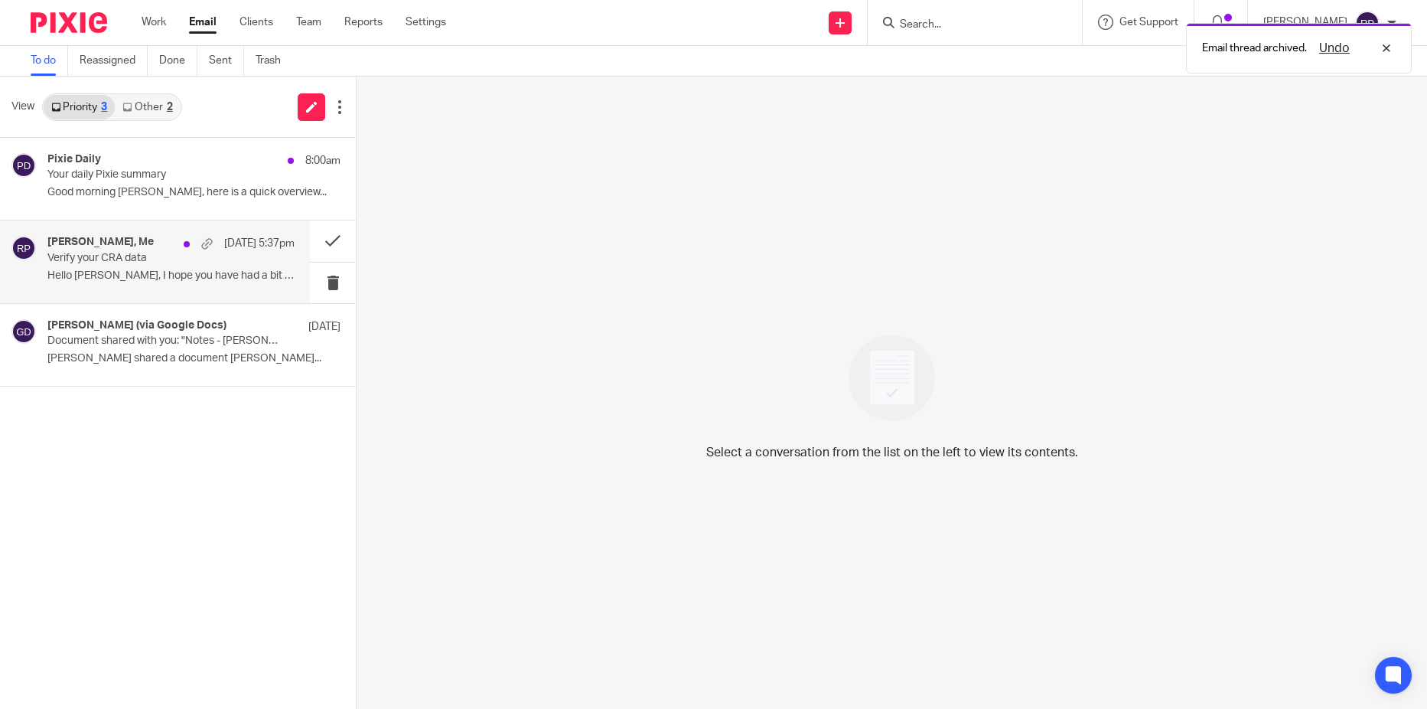
click at [119, 286] on div "Crystal Draper, Me Aug 14 5:37pm Verify your CRA data Hello Rebecca, I hope you…" at bounding box center [170, 261] width 247 height 51
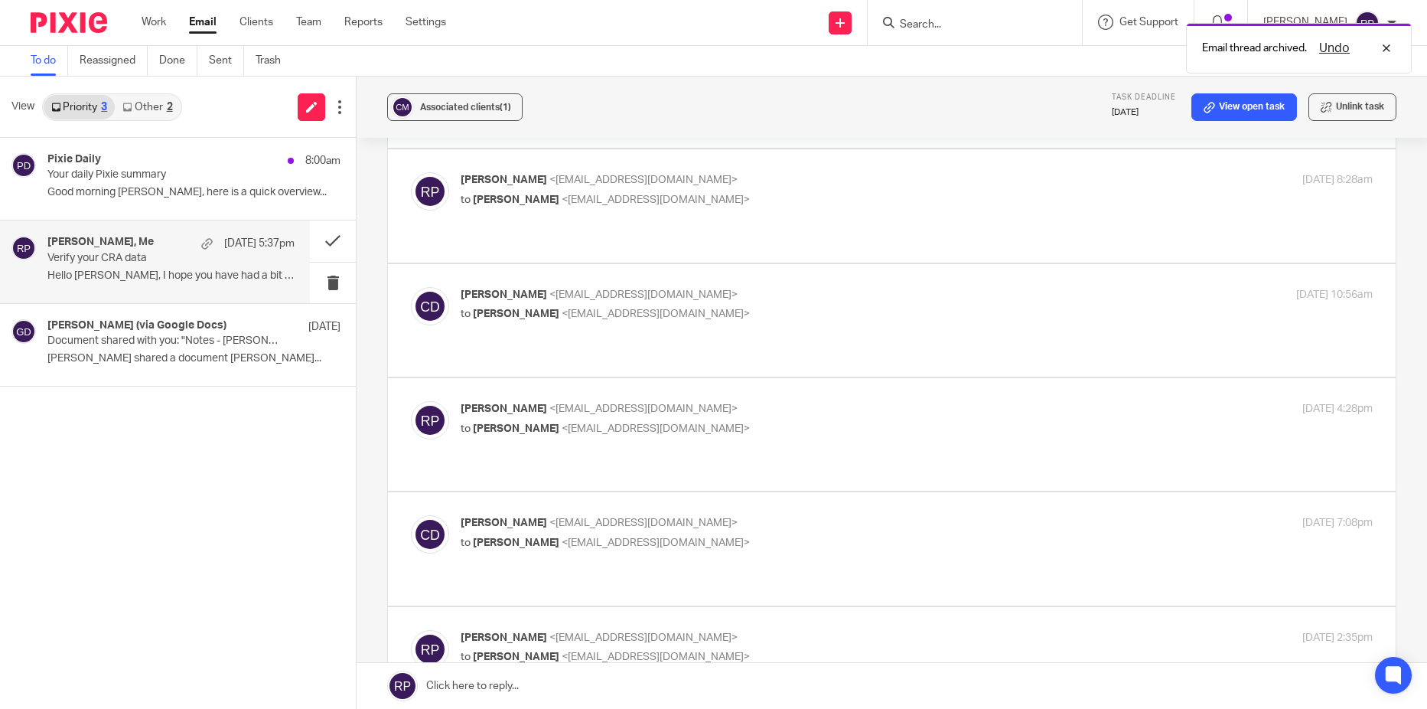
scroll to position [2299, 0]
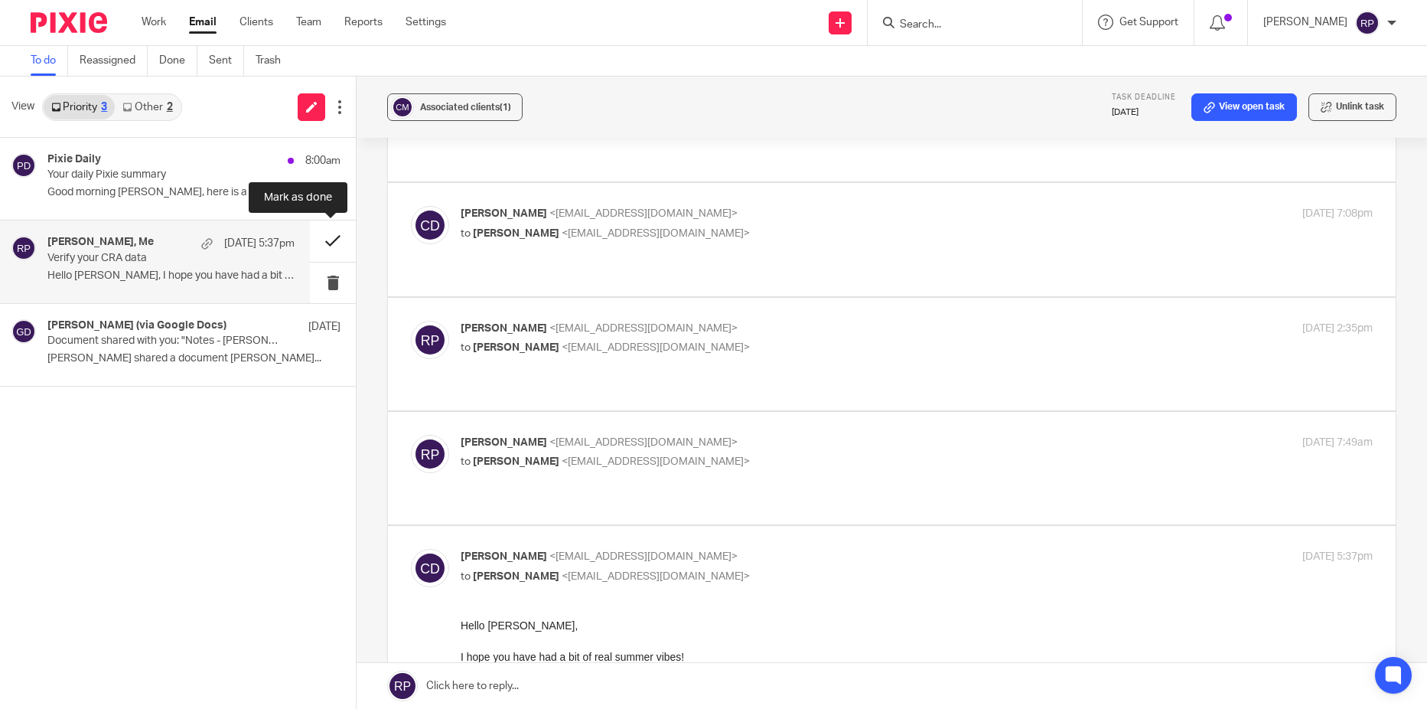
click at [334, 242] on button at bounding box center [333, 240] width 46 height 41
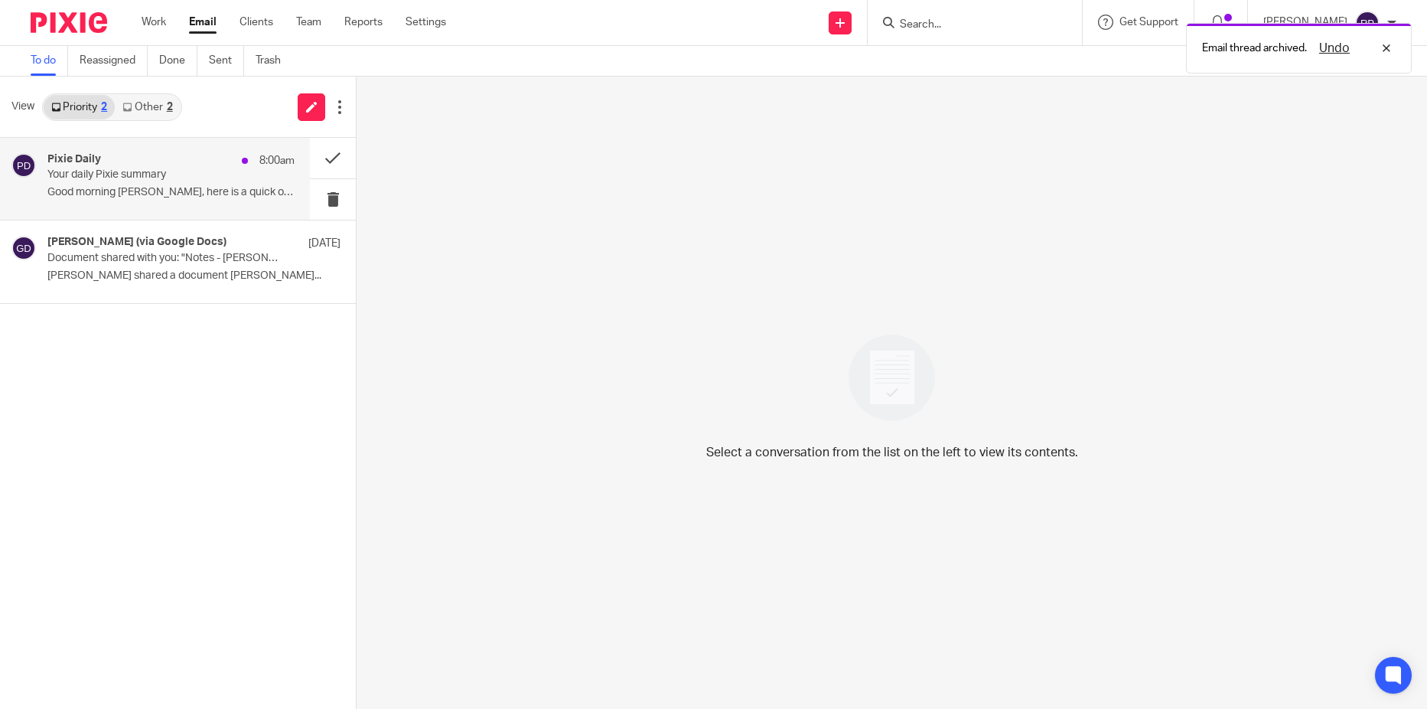
click at [174, 185] on div "Pixie Daily 8:00am Your daily Pixie summary Good morning Rebecca, here is a qui…" at bounding box center [170, 178] width 247 height 51
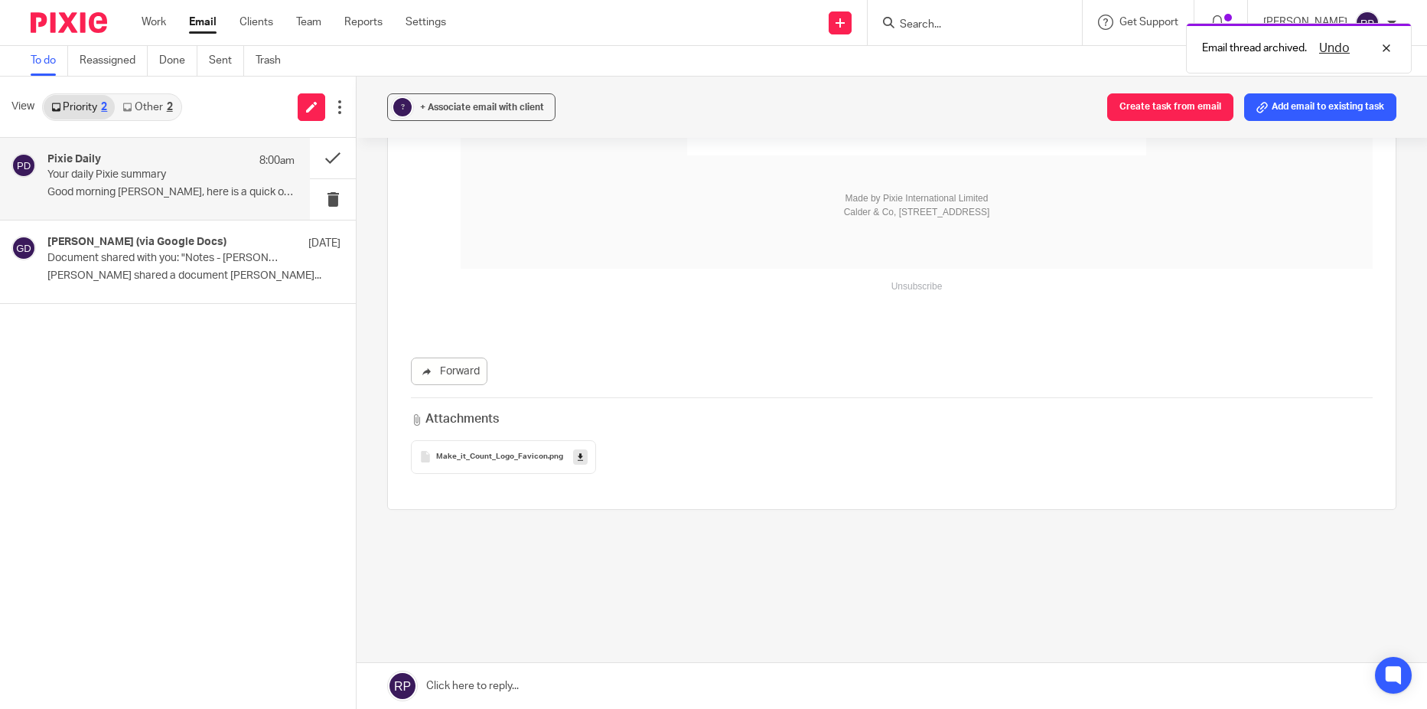
scroll to position [0, 0]
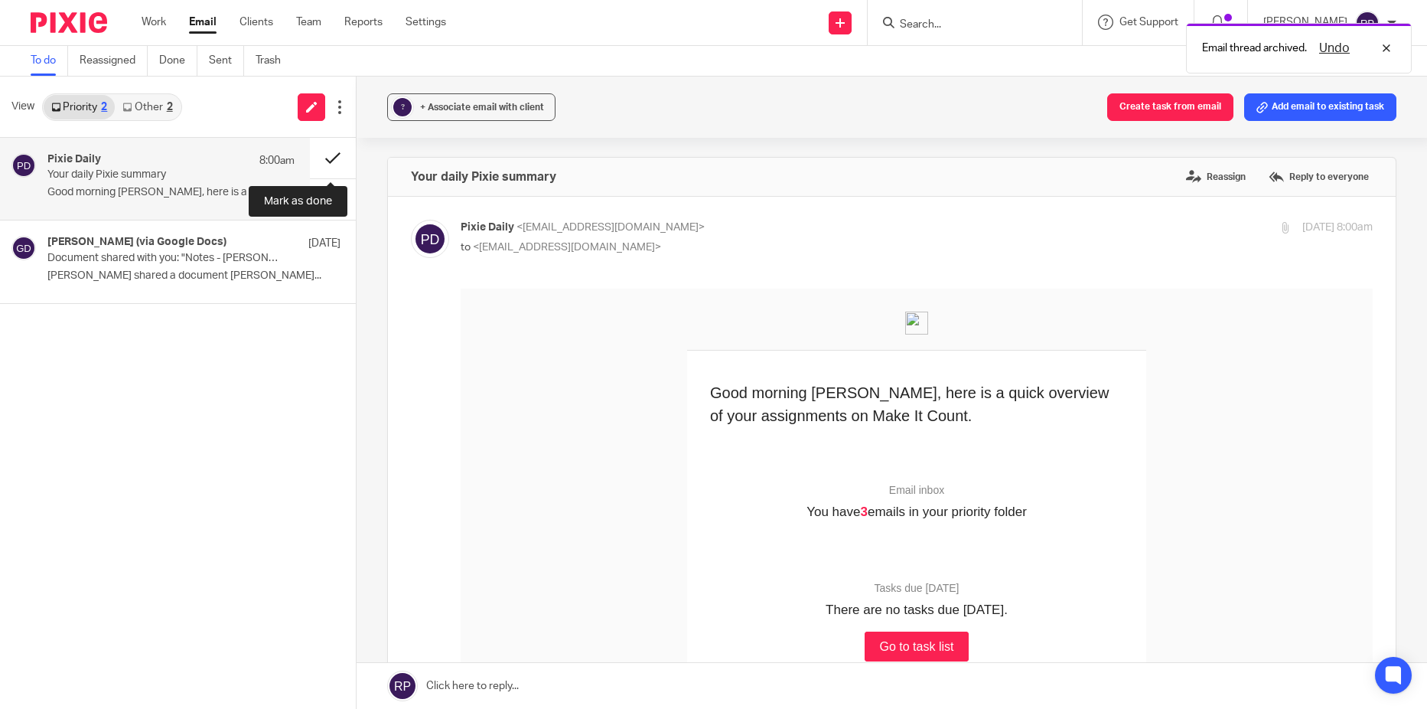
click at [327, 153] on button at bounding box center [333, 158] width 46 height 41
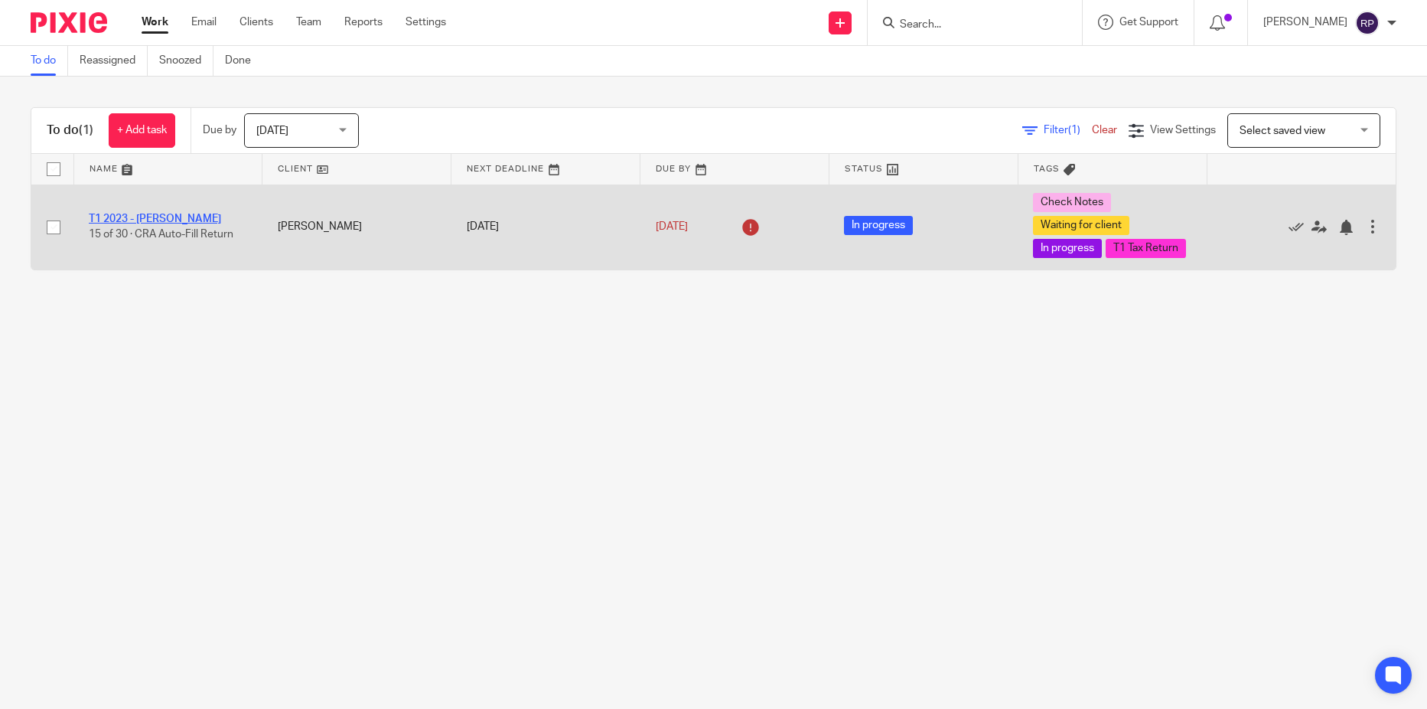
click at [122, 224] on link "T1 2023 - [PERSON_NAME]" at bounding box center [155, 218] width 132 height 11
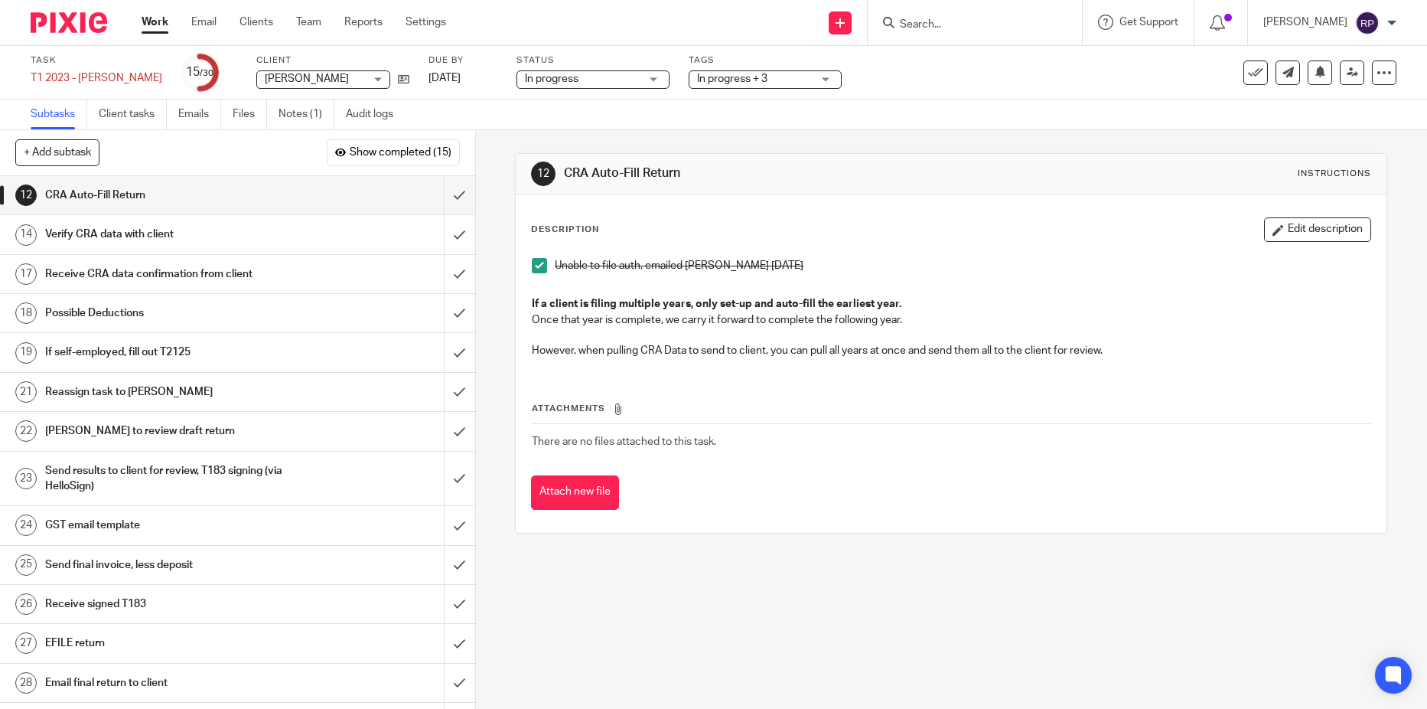
click at [321, 97] on div "Task T1 2023 - Maria Aponte Save T1 2023 - Maria Aponte 15 /30 Client Maria Apo…" at bounding box center [713, 73] width 1427 height 54
click at [301, 116] on link "Notes (1)" at bounding box center [307, 114] width 56 height 30
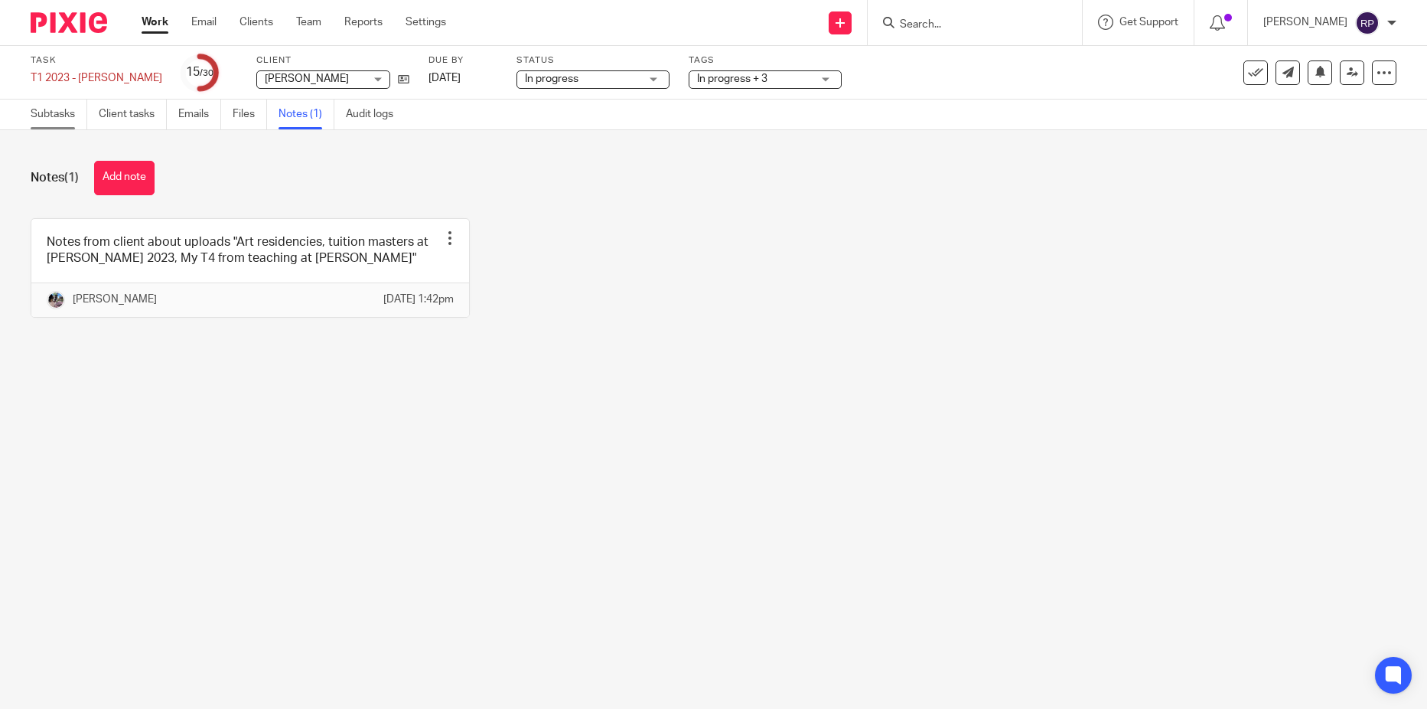
click at [62, 106] on link "Subtasks" at bounding box center [59, 114] width 57 height 30
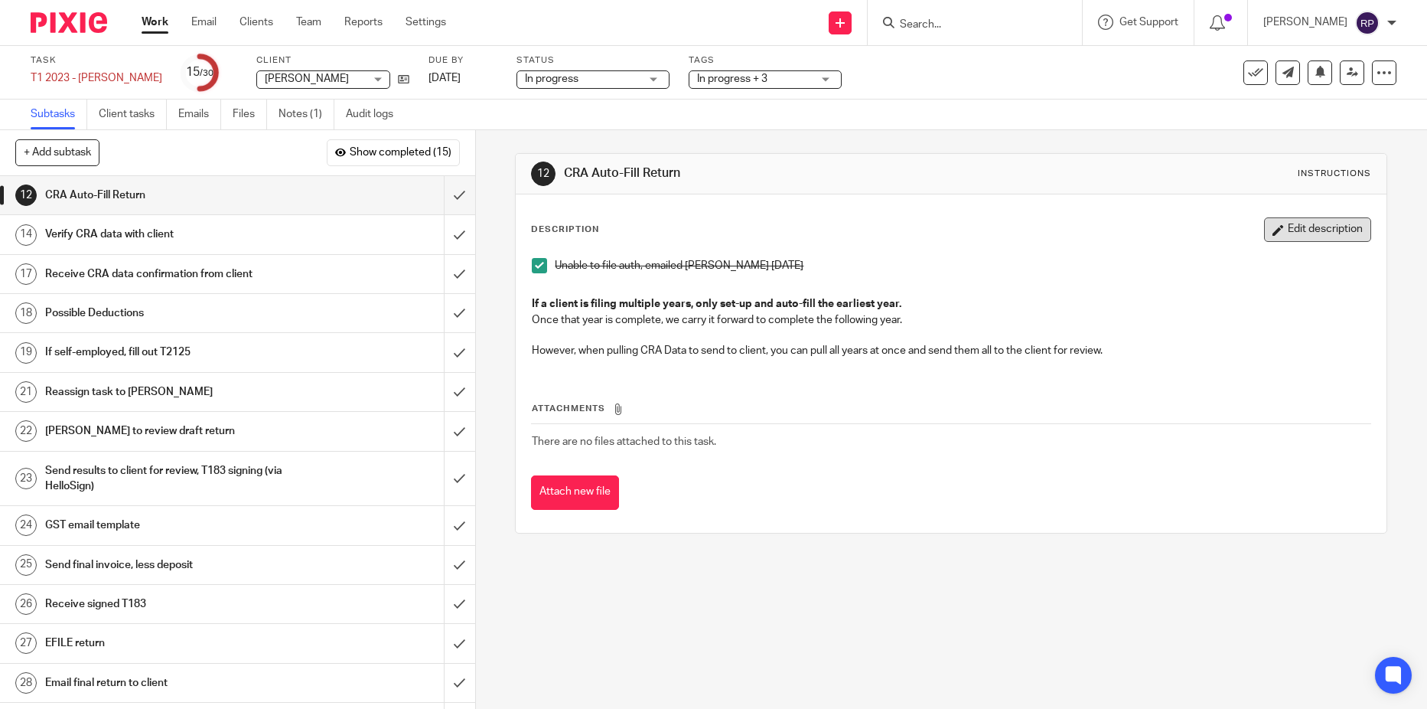
click at [1312, 227] on button "Edit description" at bounding box center [1317, 229] width 107 height 24
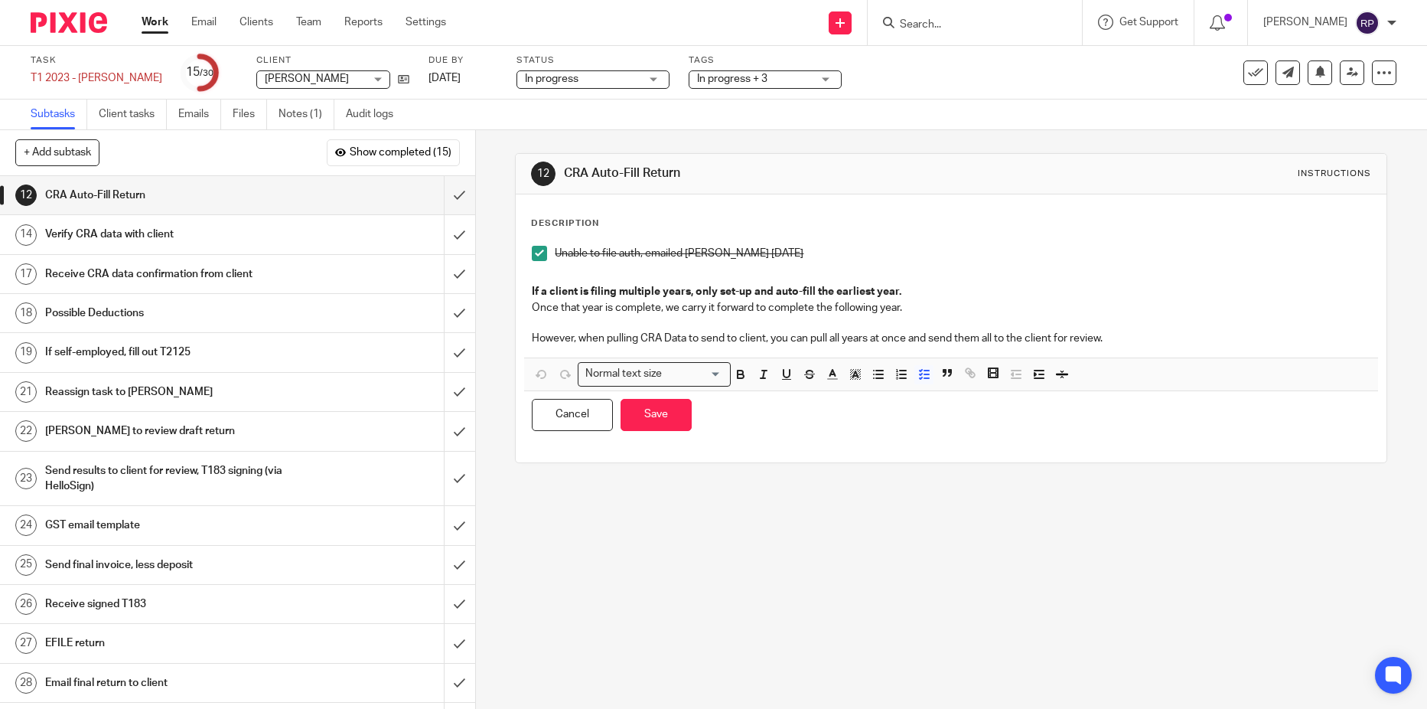
click at [759, 254] on p "Unable to file auth, emailed [PERSON_NAME] [DATE]" at bounding box center [963, 253] width 816 height 15
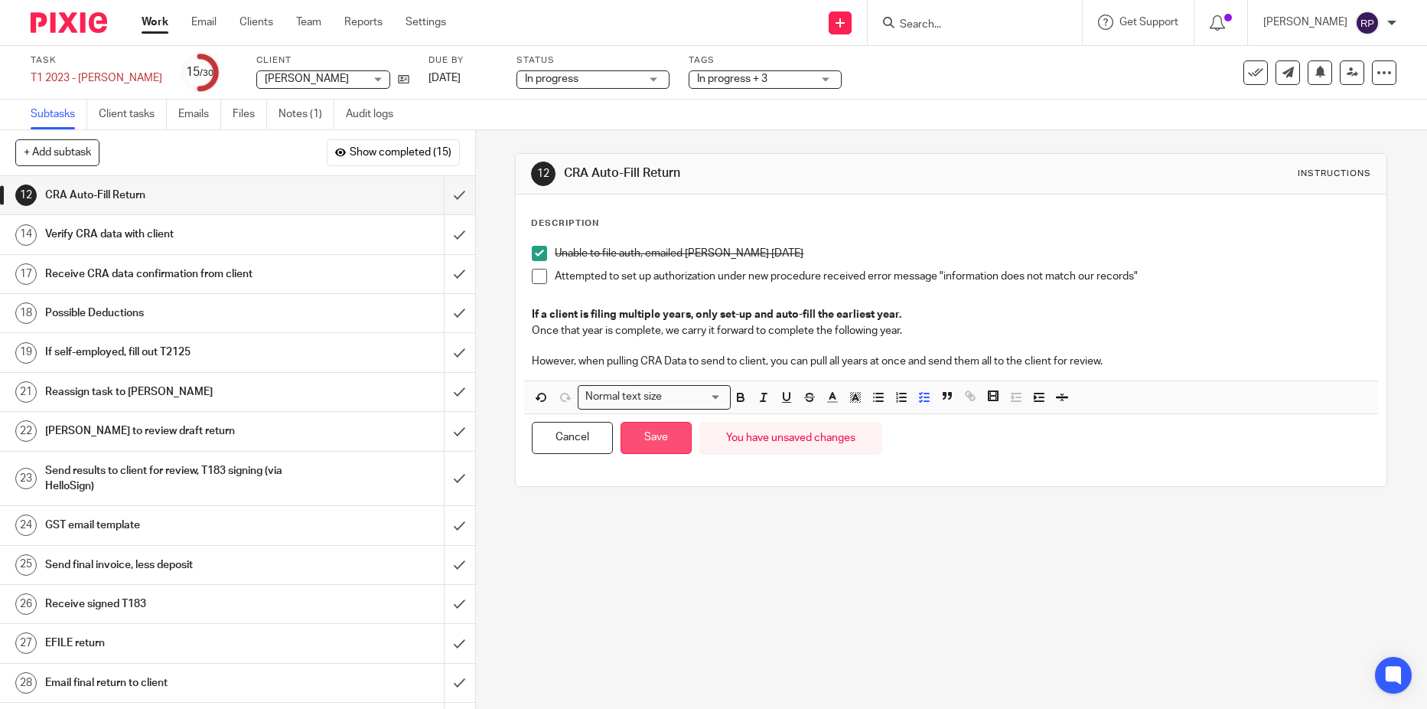
click at [647, 445] on button "Save" at bounding box center [656, 438] width 71 height 33
